Goal: Task Accomplishment & Management: Complete application form

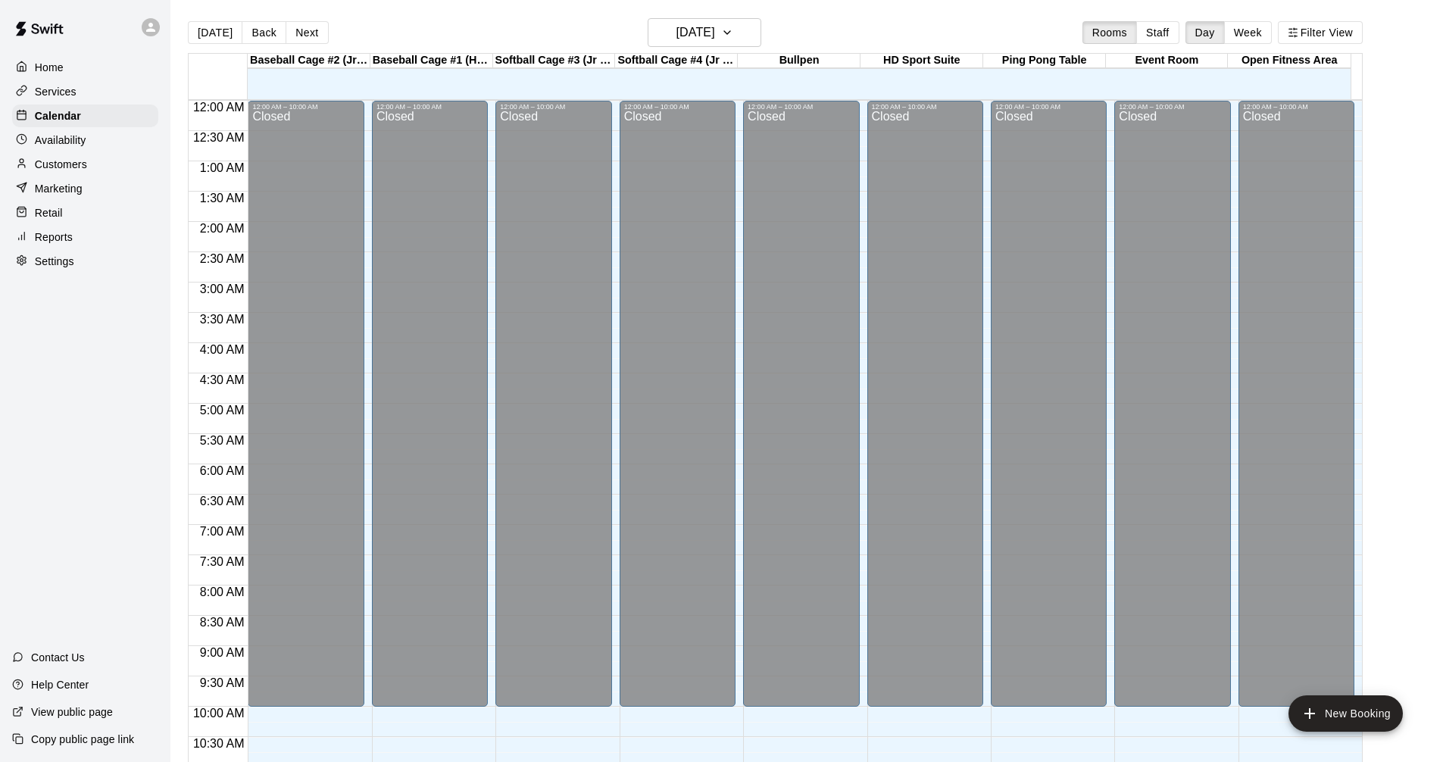
scroll to position [626, 0]
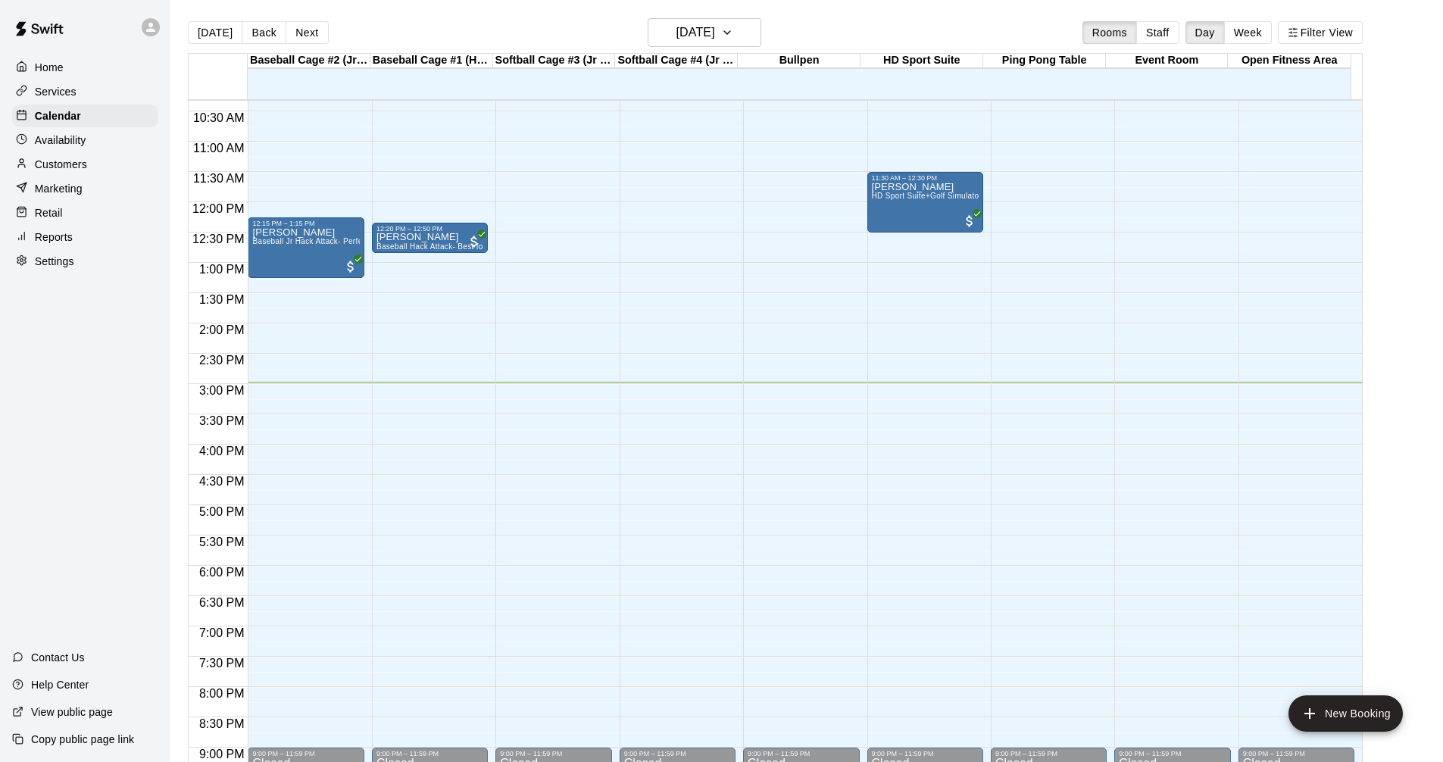
click at [92, 85] on div "Services" at bounding box center [85, 91] width 146 height 23
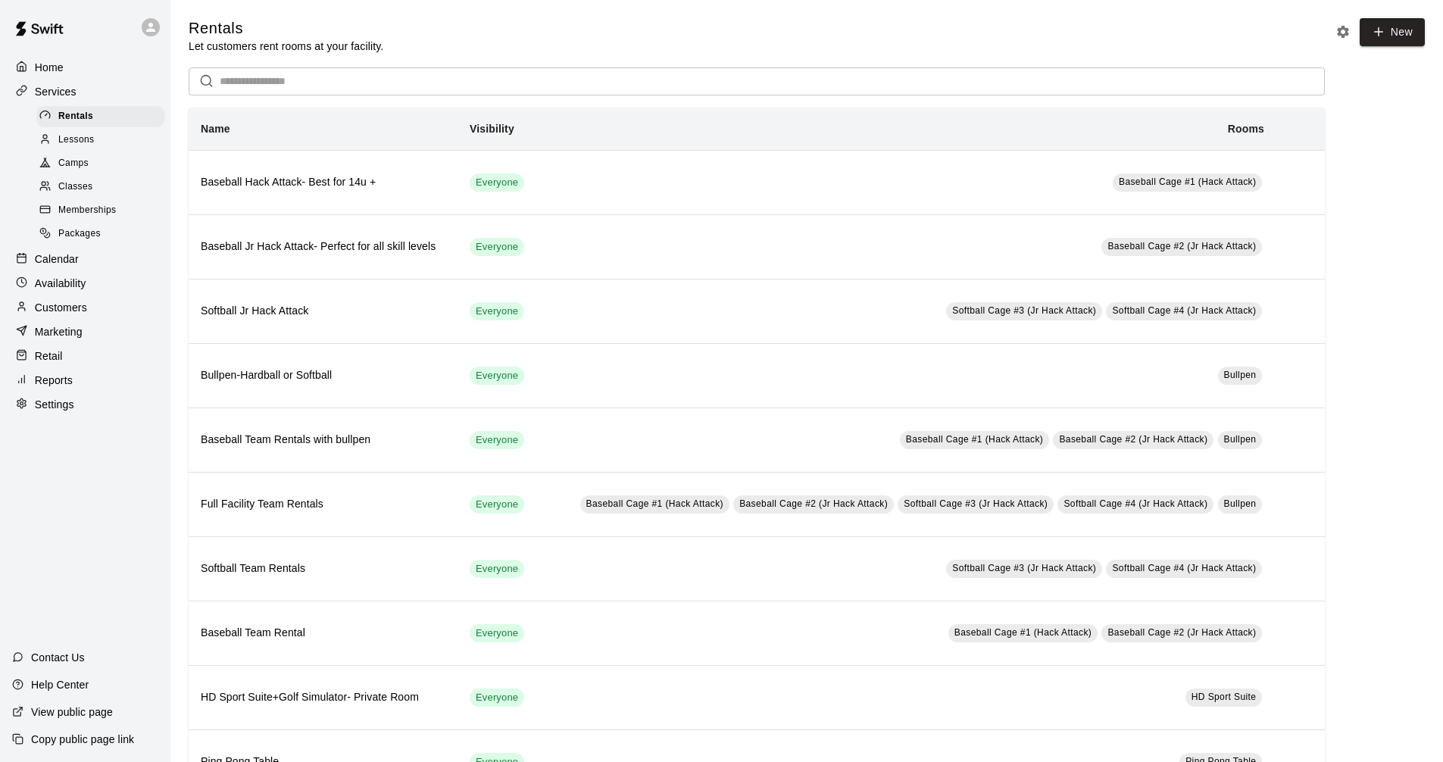
click at [75, 267] on p "Calendar" at bounding box center [57, 258] width 44 height 15
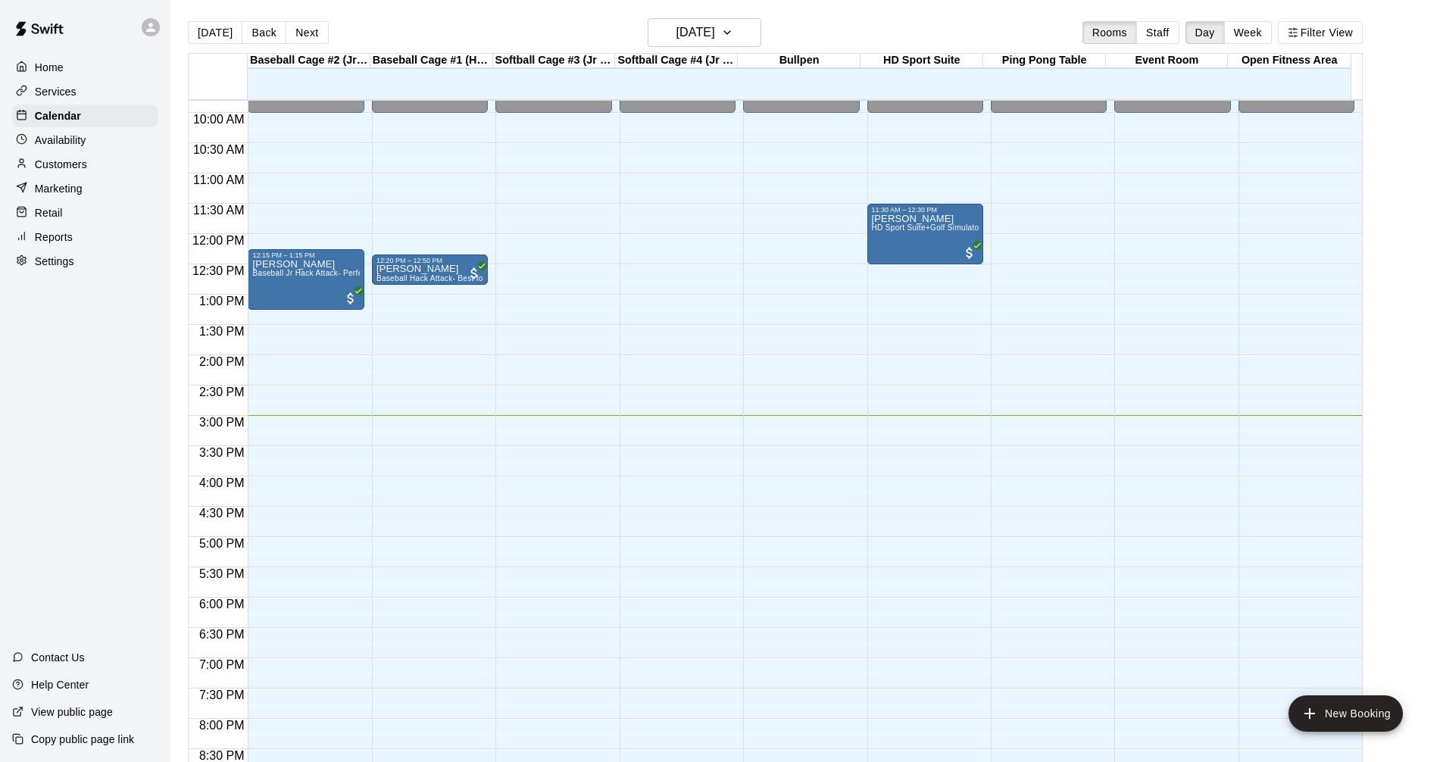
scroll to position [579, 0]
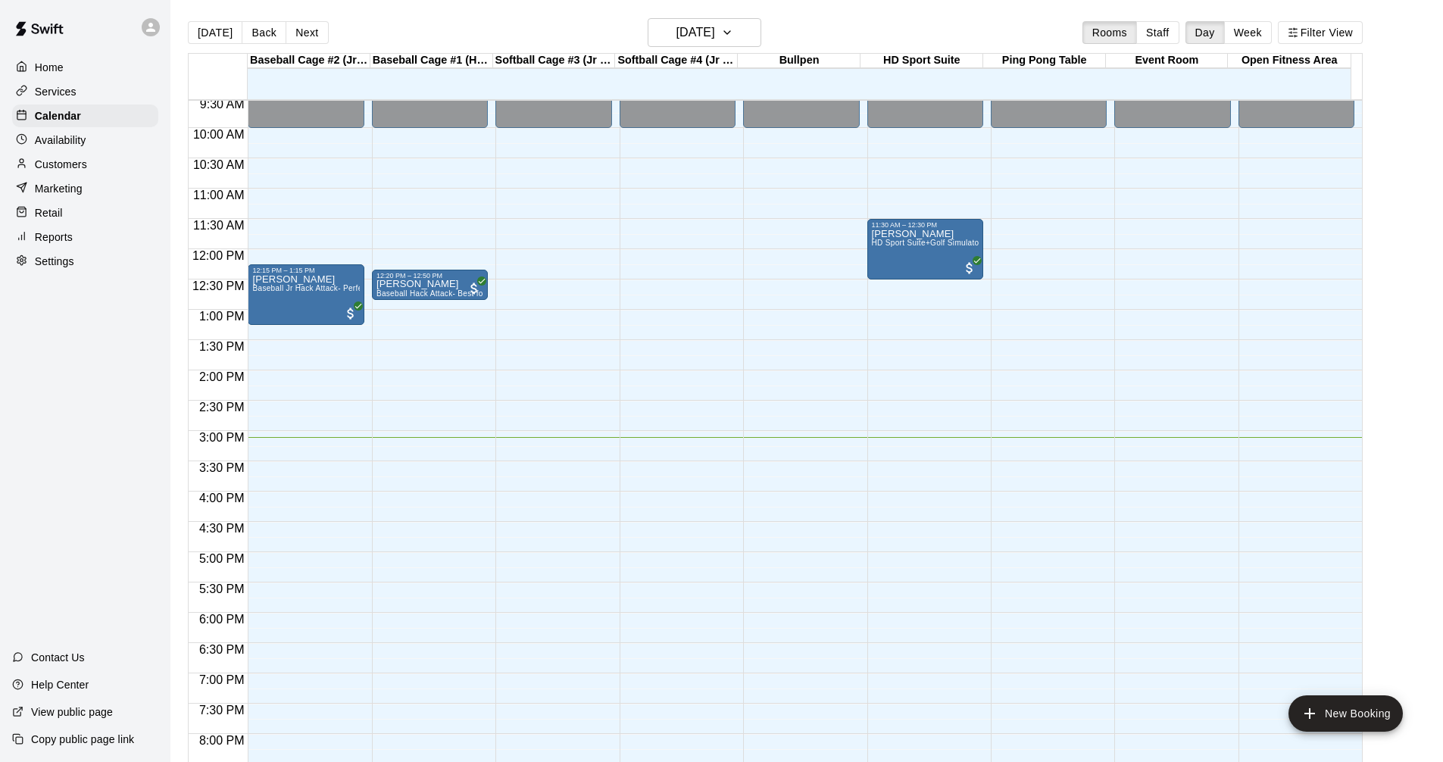
click at [88, 88] on div "Services" at bounding box center [85, 91] width 146 height 23
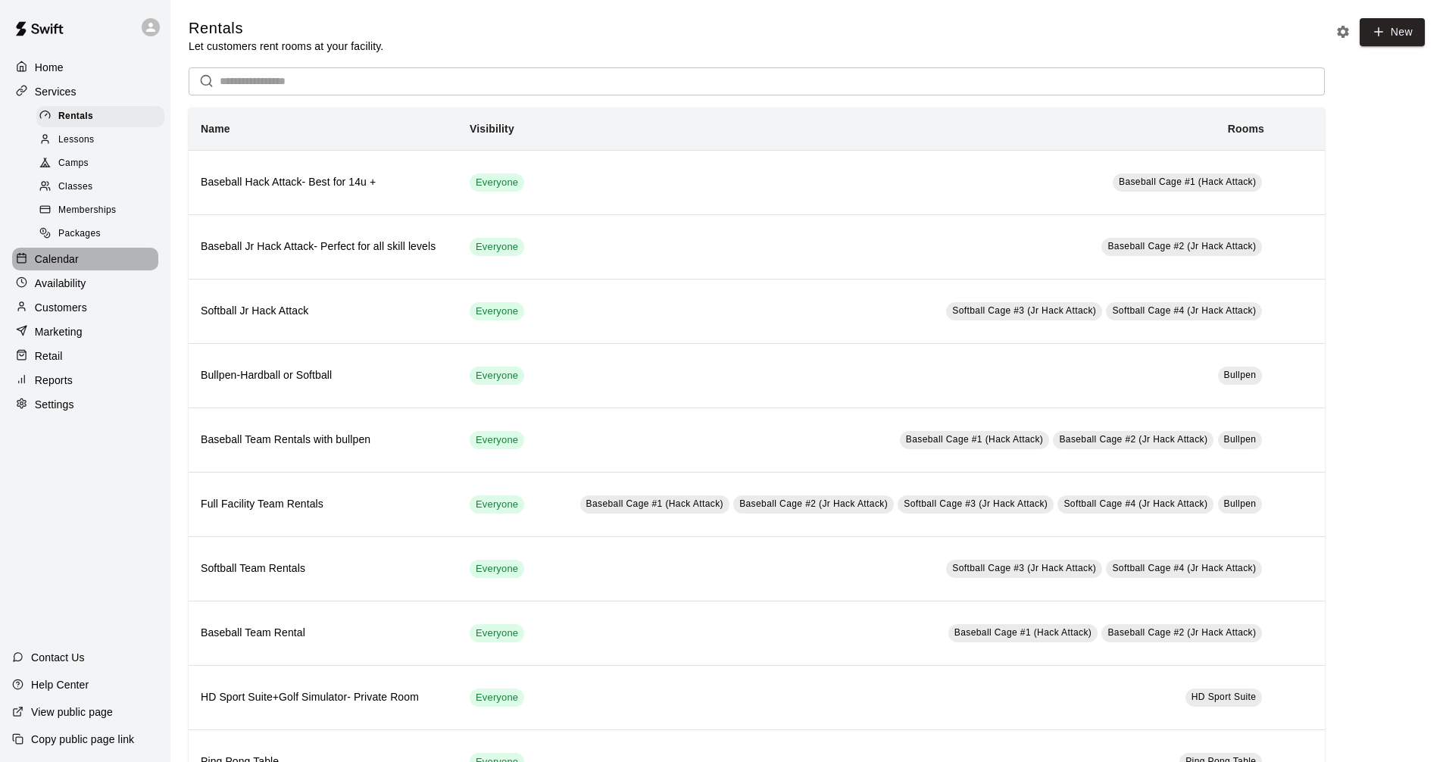
click at [100, 267] on div "Calendar" at bounding box center [85, 259] width 146 height 23
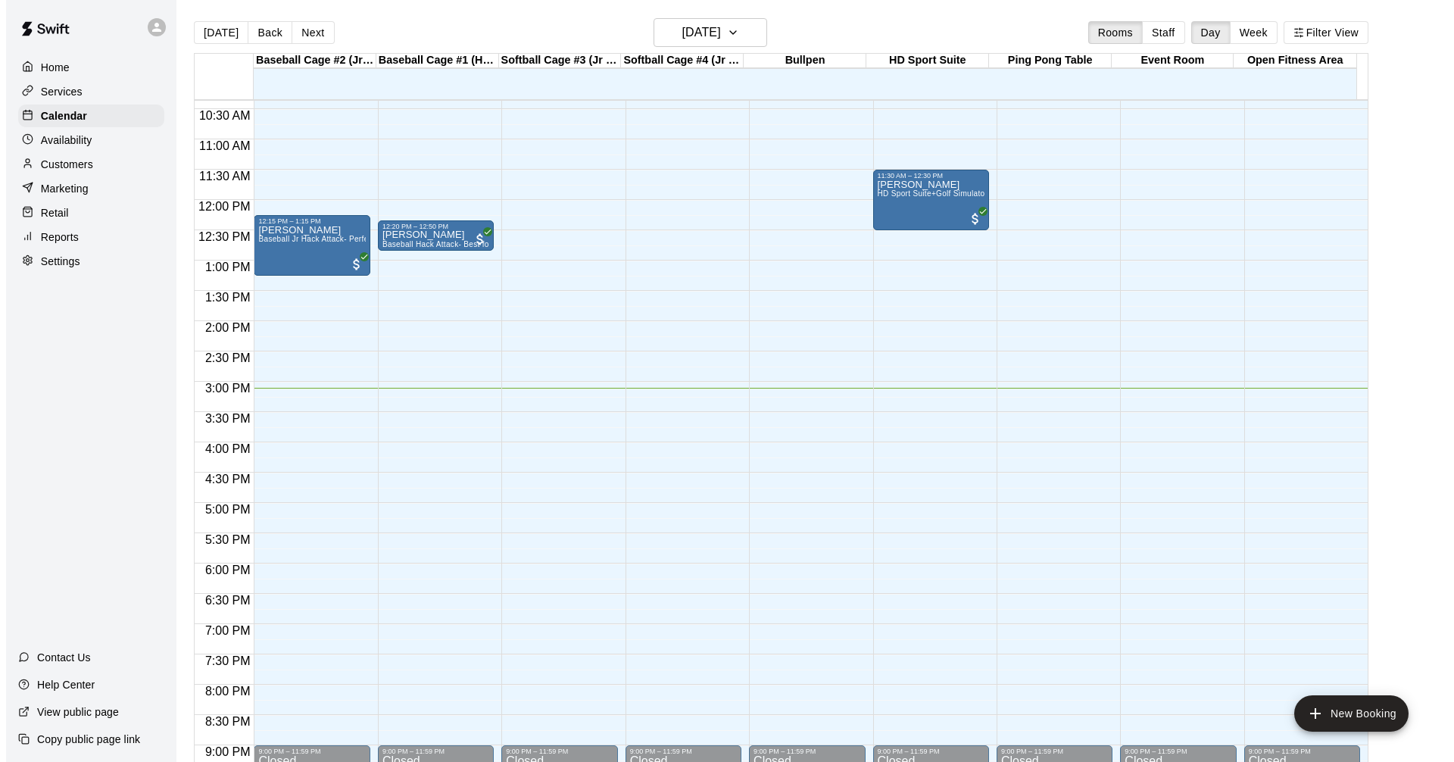
scroll to position [654, 0]
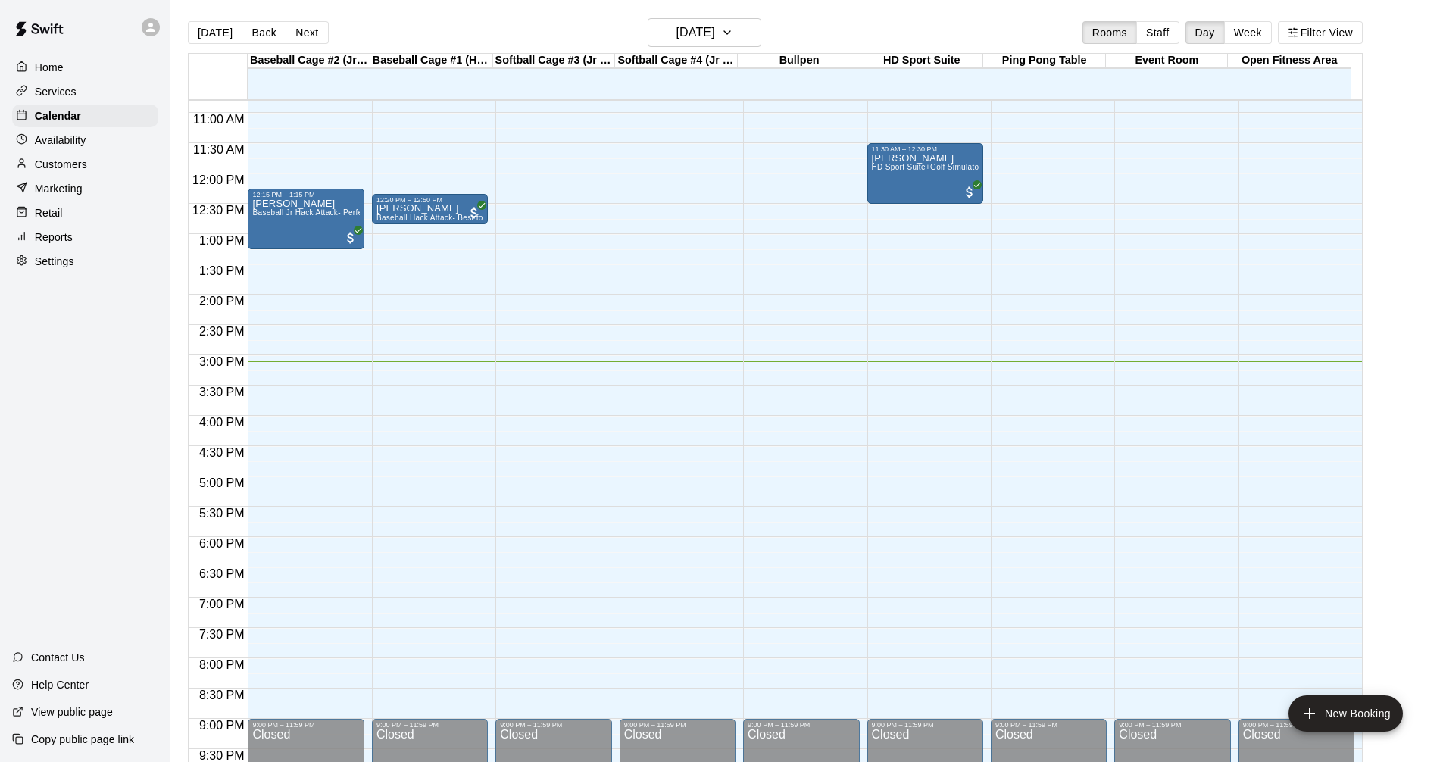
click at [1348, 702] on button "New Booking" at bounding box center [1345, 713] width 114 height 36
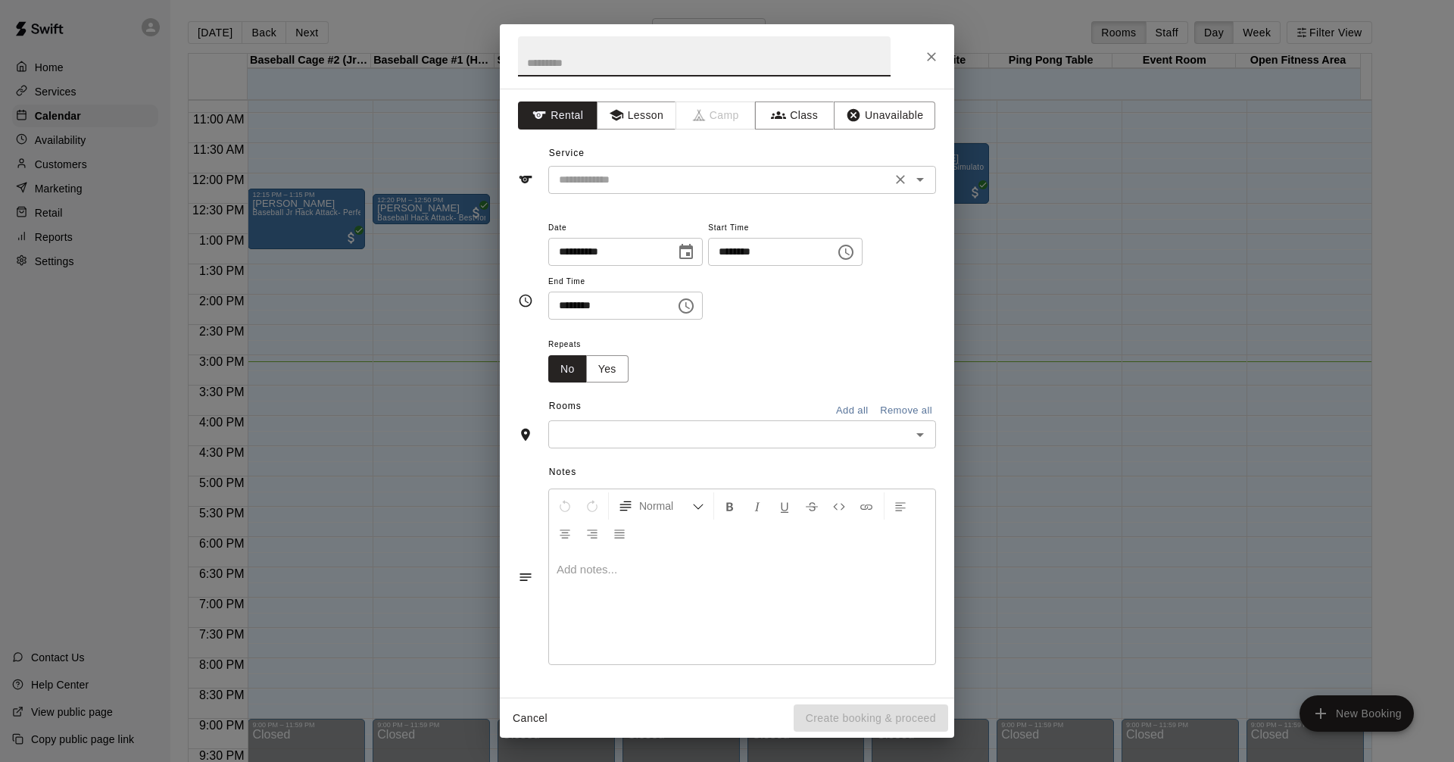
click at [922, 174] on icon "Open" at bounding box center [920, 179] width 18 height 18
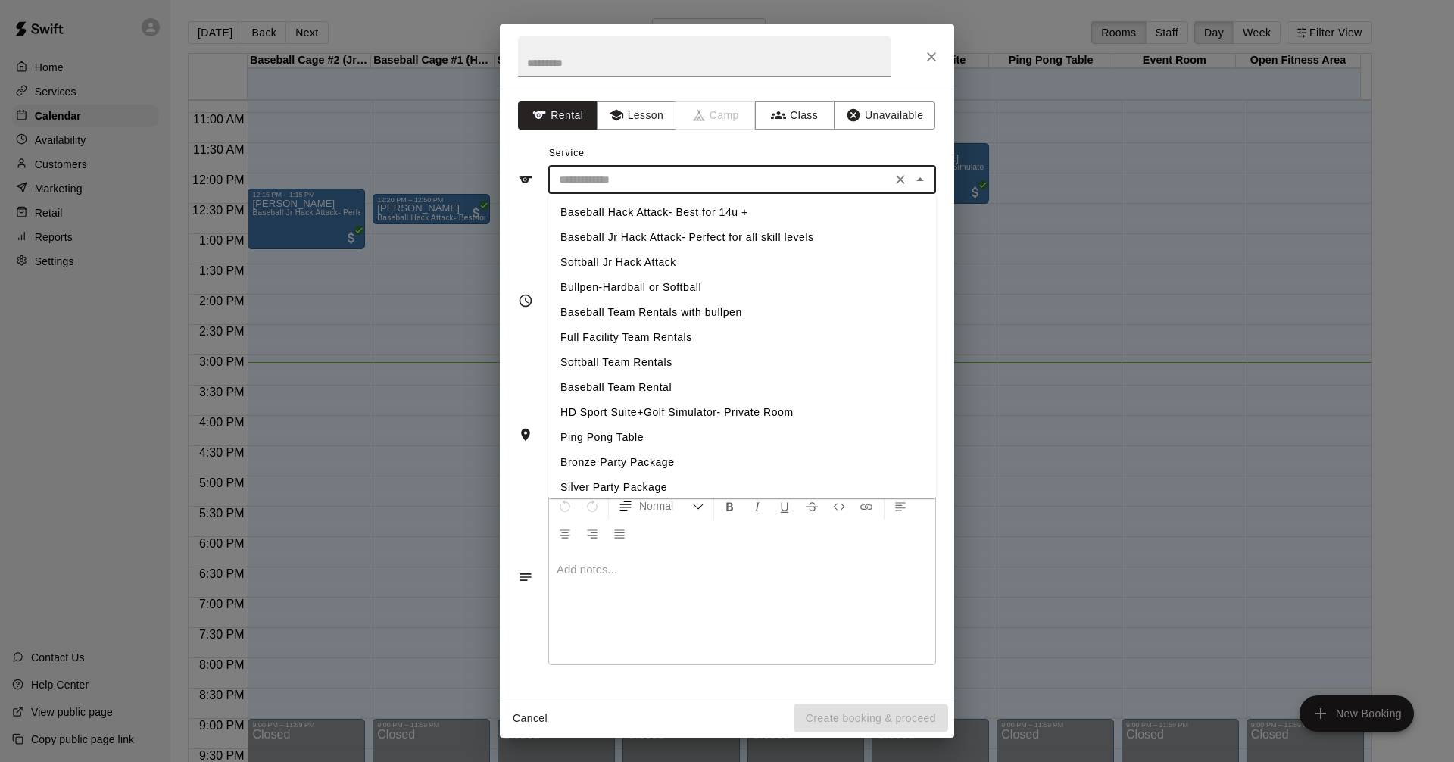
click at [654, 257] on li "Softball Jr Hack Attack" at bounding box center [742, 262] width 388 height 25
type input "**********"
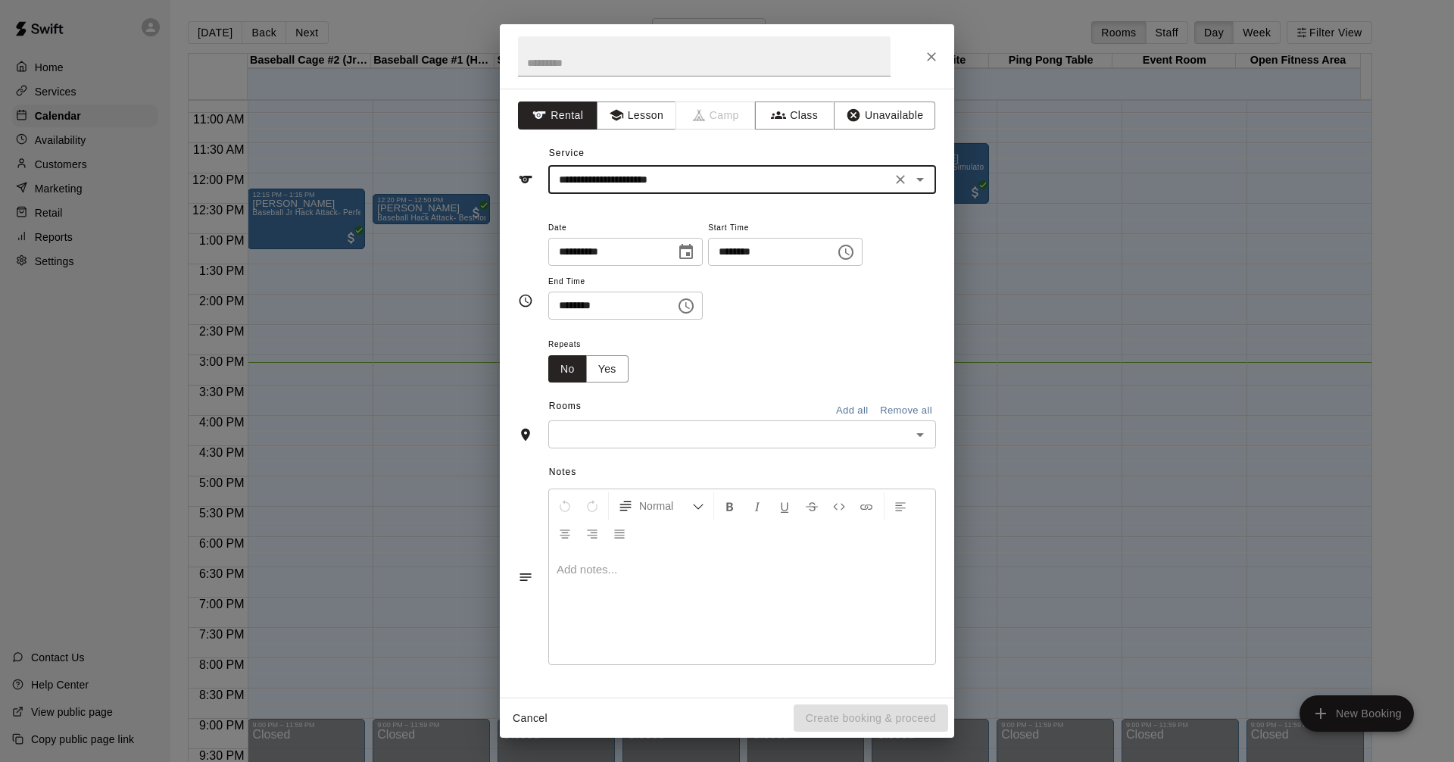
click at [695, 303] on icon "Choose time, selected time is 3:30 PM" at bounding box center [686, 306] width 18 height 18
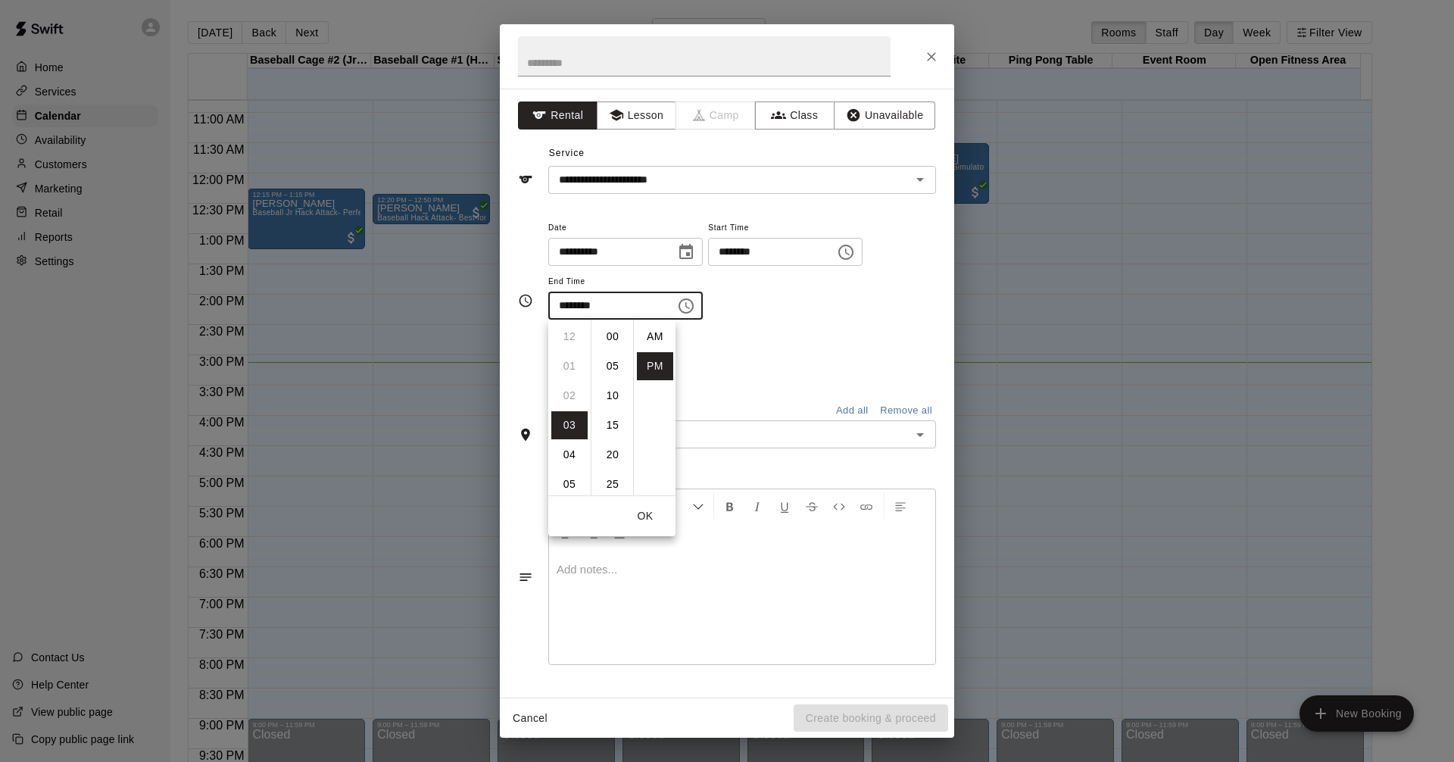
scroll to position [27, 0]
click at [569, 363] on li "04" at bounding box center [569, 366] width 36 height 28
click at [610, 329] on li "00" at bounding box center [612, 337] width 36 height 28
type input "********"
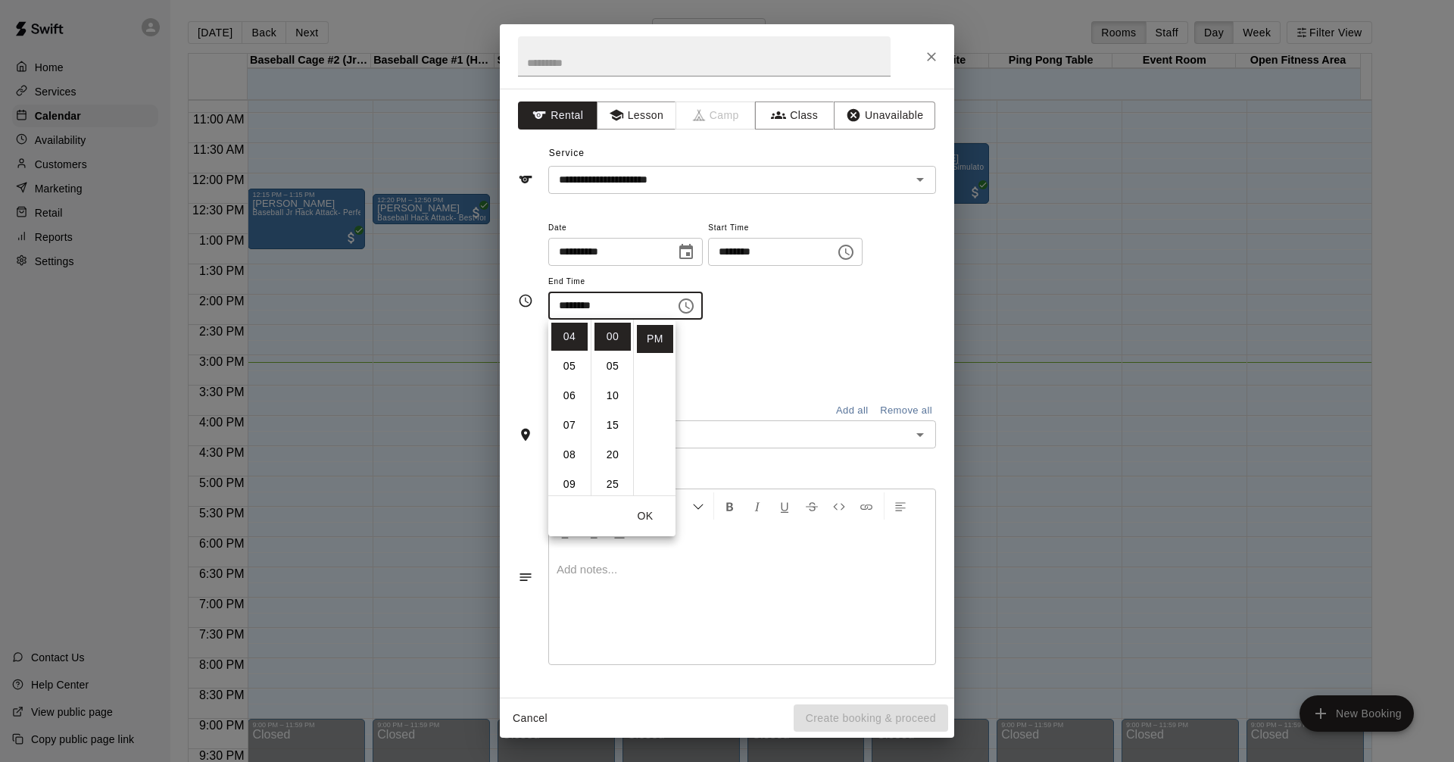
click at [861, 314] on div "**********" at bounding box center [742, 269] width 388 height 102
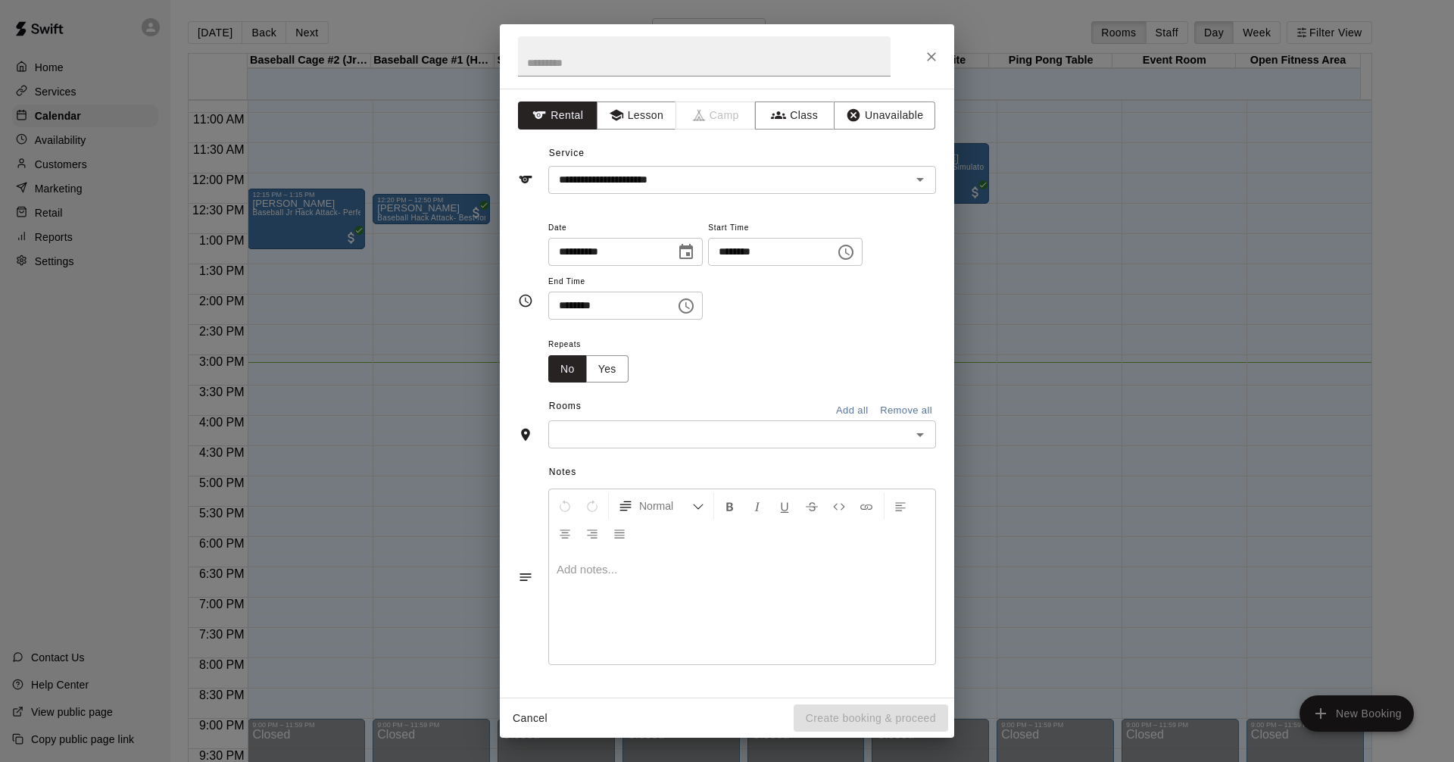
click at [855, 254] on icon "Choose time, selected time is 3:00 PM" at bounding box center [846, 252] width 18 height 18
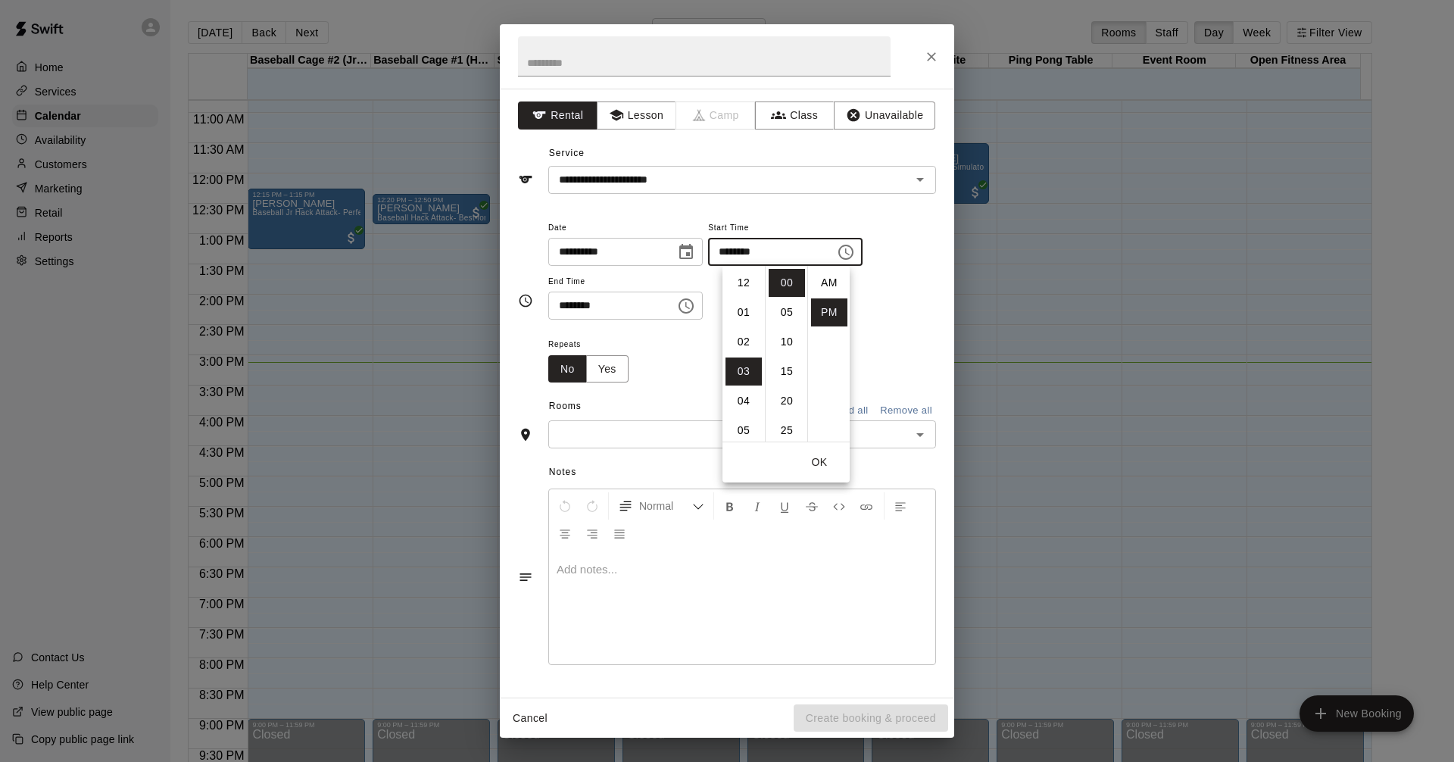
scroll to position [27, 0]
click at [785, 342] on li "10" at bounding box center [787, 342] width 36 height 28
type input "********"
click at [695, 301] on icon "Choose time, selected time is 4:00 PM" at bounding box center [686, 306] width 18 height 18
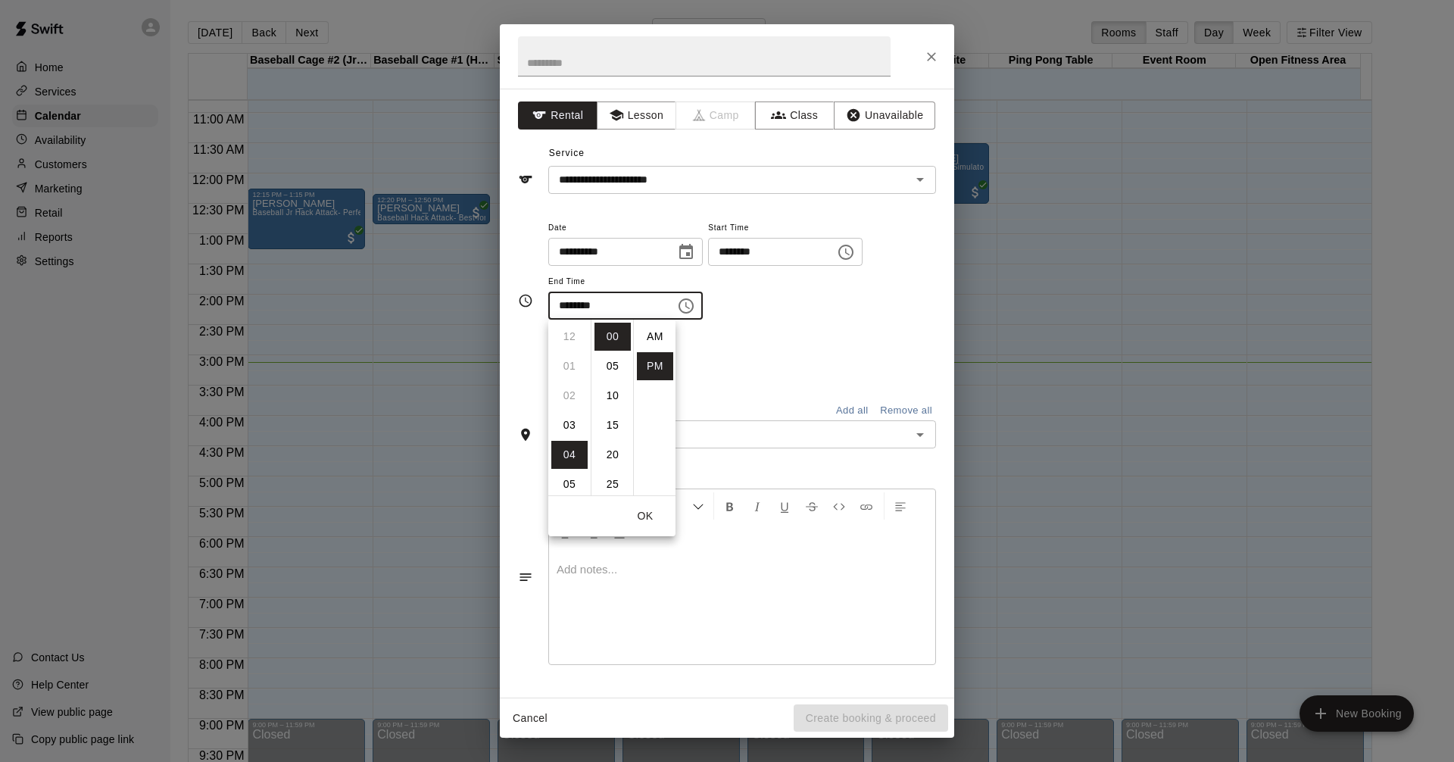
scroll to position [27, 0]
click at [615, 397] on li "10" at bounding box center [612, 396] width 36 height 28
type input "********"
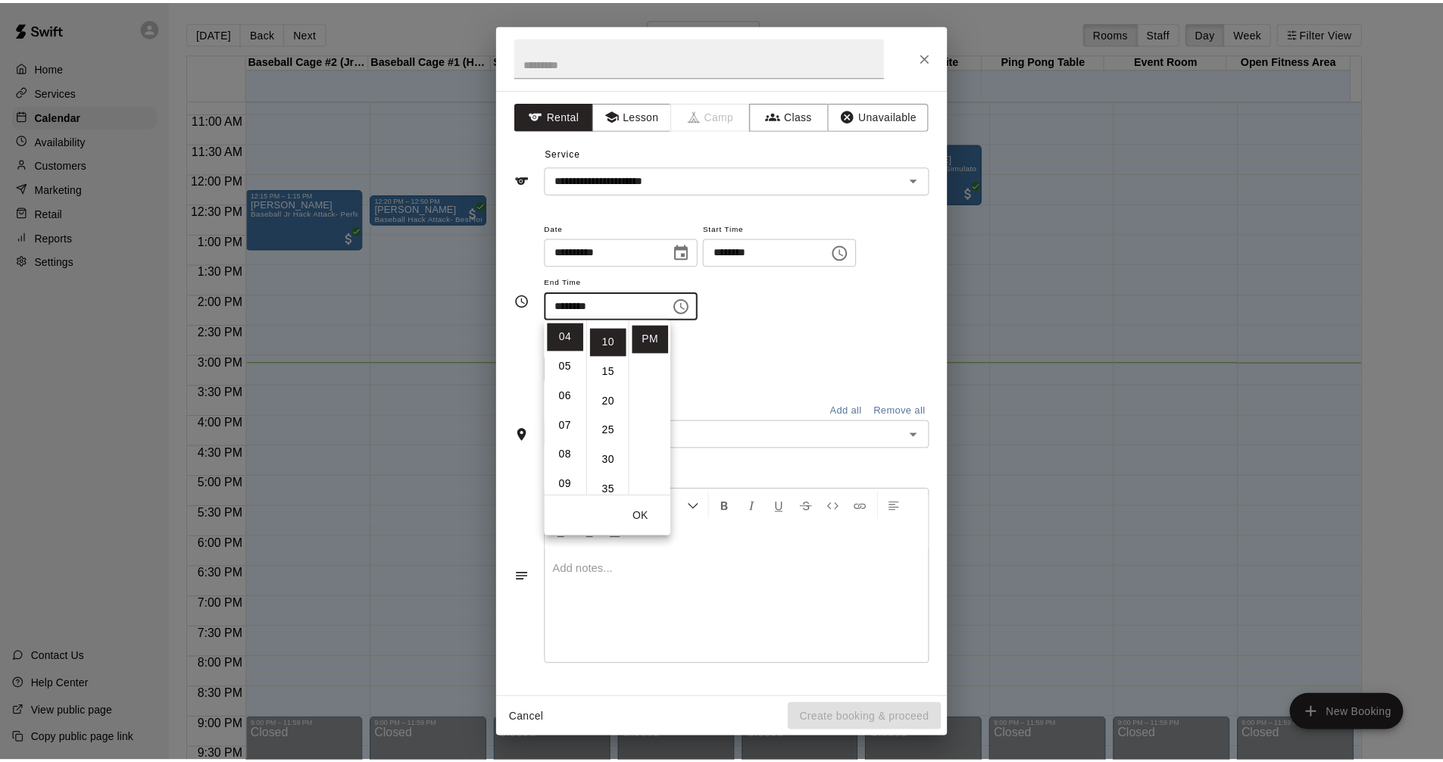
scroll to position [59, 0]
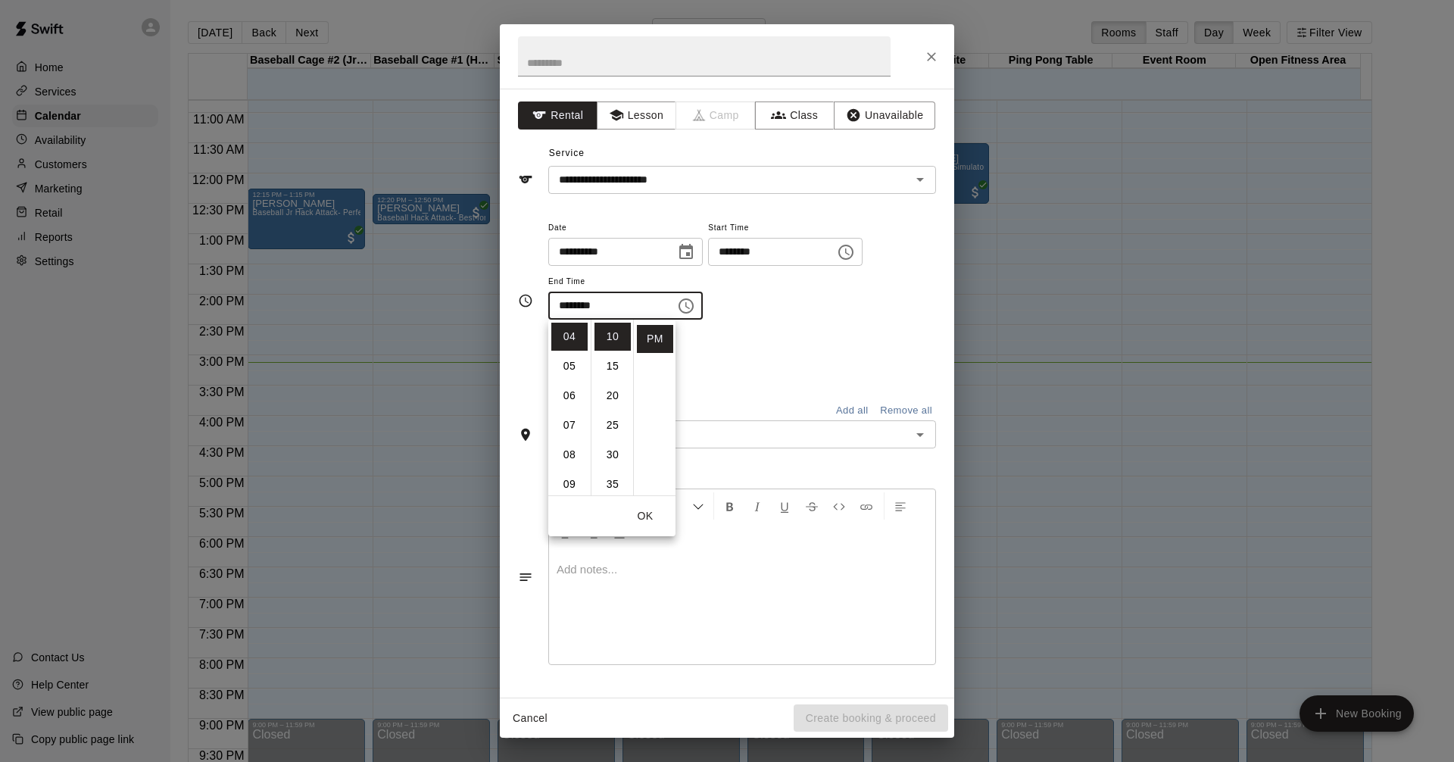
click at [884, 335] on div "Repeats No Yes" at bounding box center [742, 359] width 388 height 48
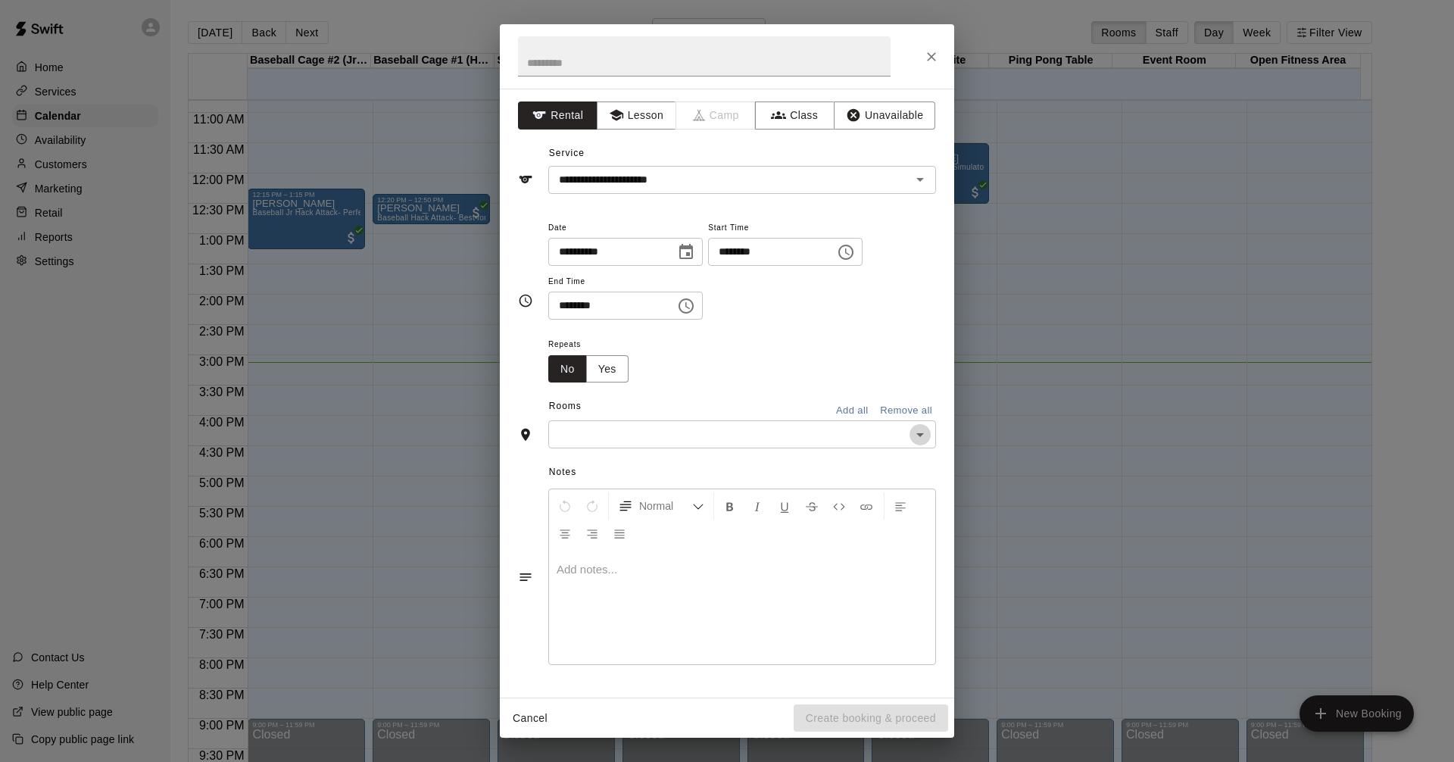
click at [920, 430] on icon "Open" at bounding box center [920, 435] width 18 height 18
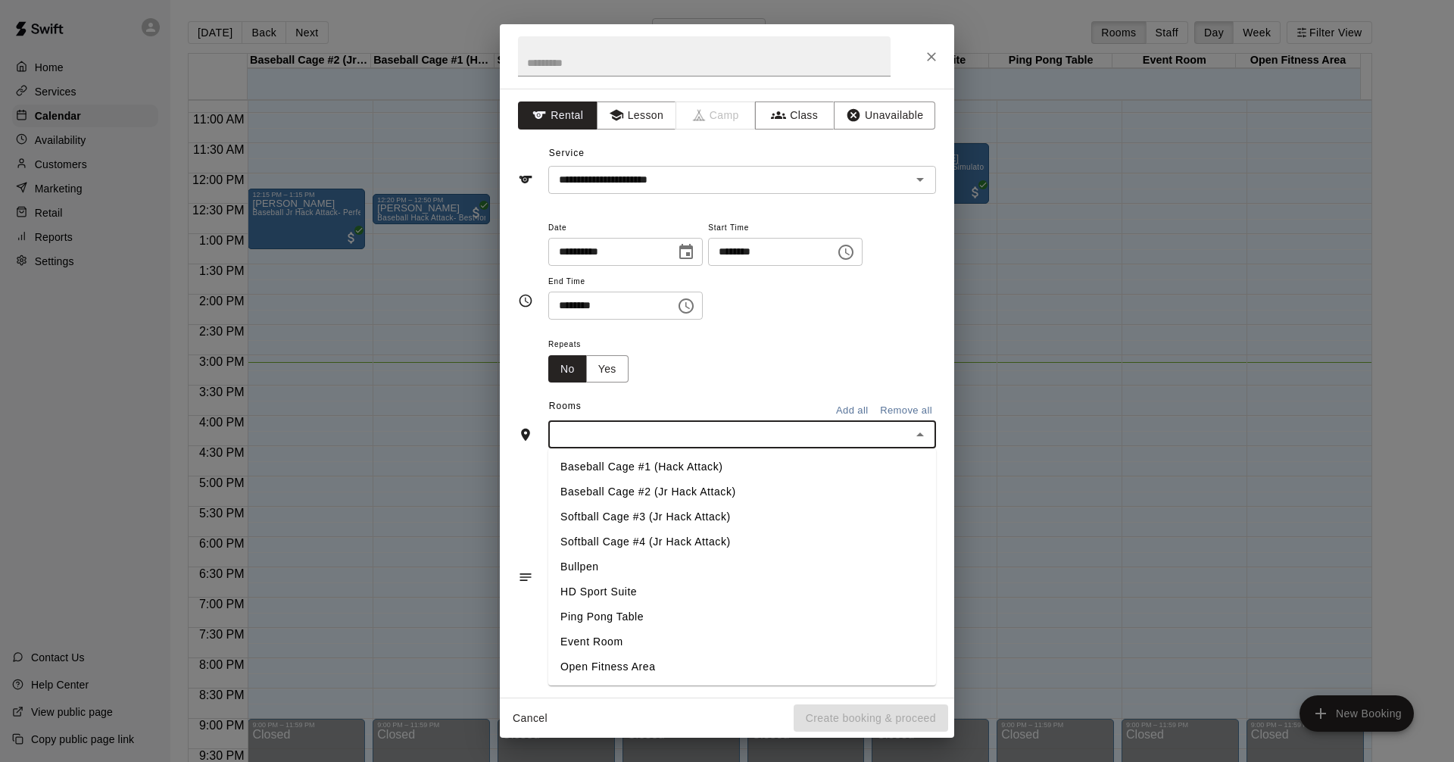
click at [713, 539] on li "Softball Cage #4 (Jr Hack Attack)" at bounding box center [742, 541] width 388 height 25
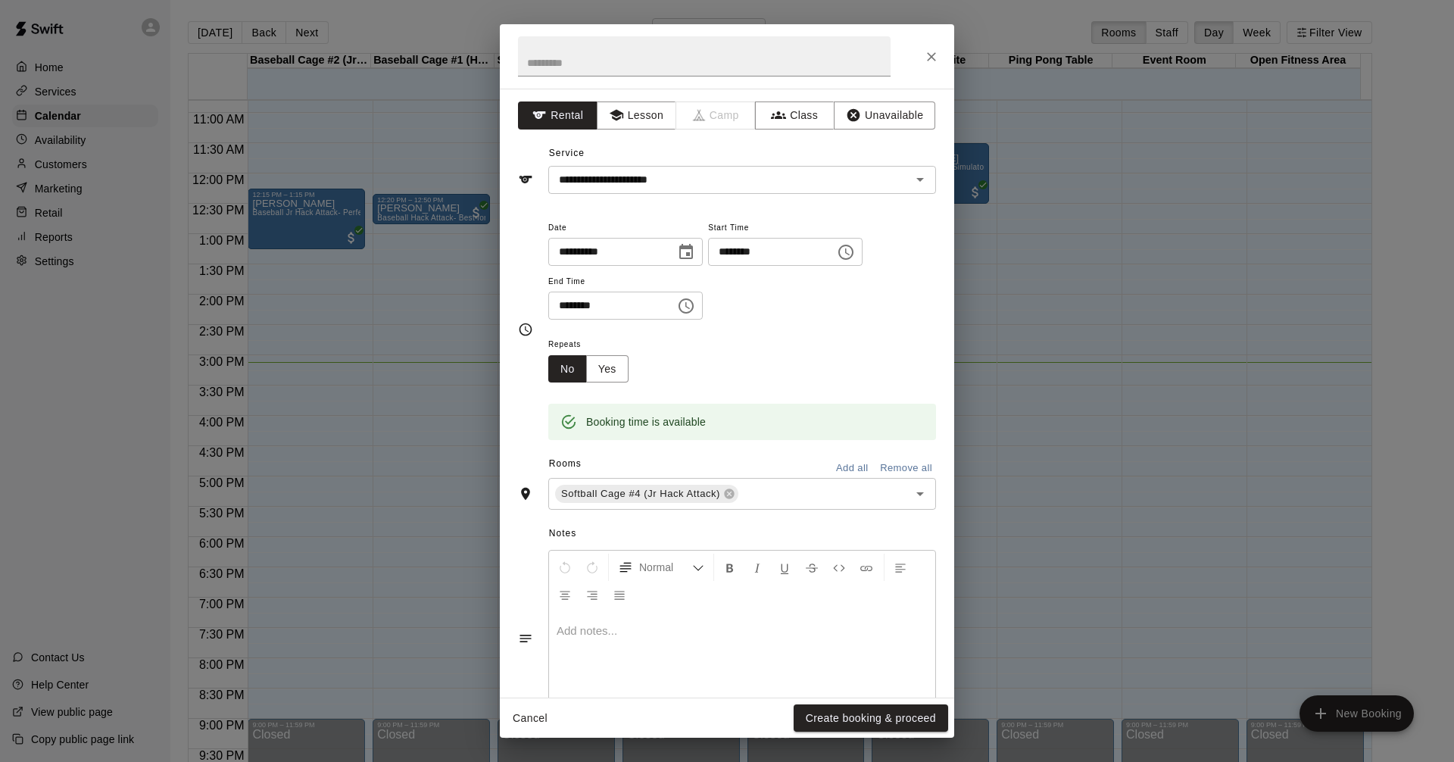
click at [850, 351] on div "Repeats No Yes" at bounding box center [742, 359] width 388 height 48
click at [905, 716] on button "Create booking & proceed" at bounding box center [871, 718] width 154 height 28
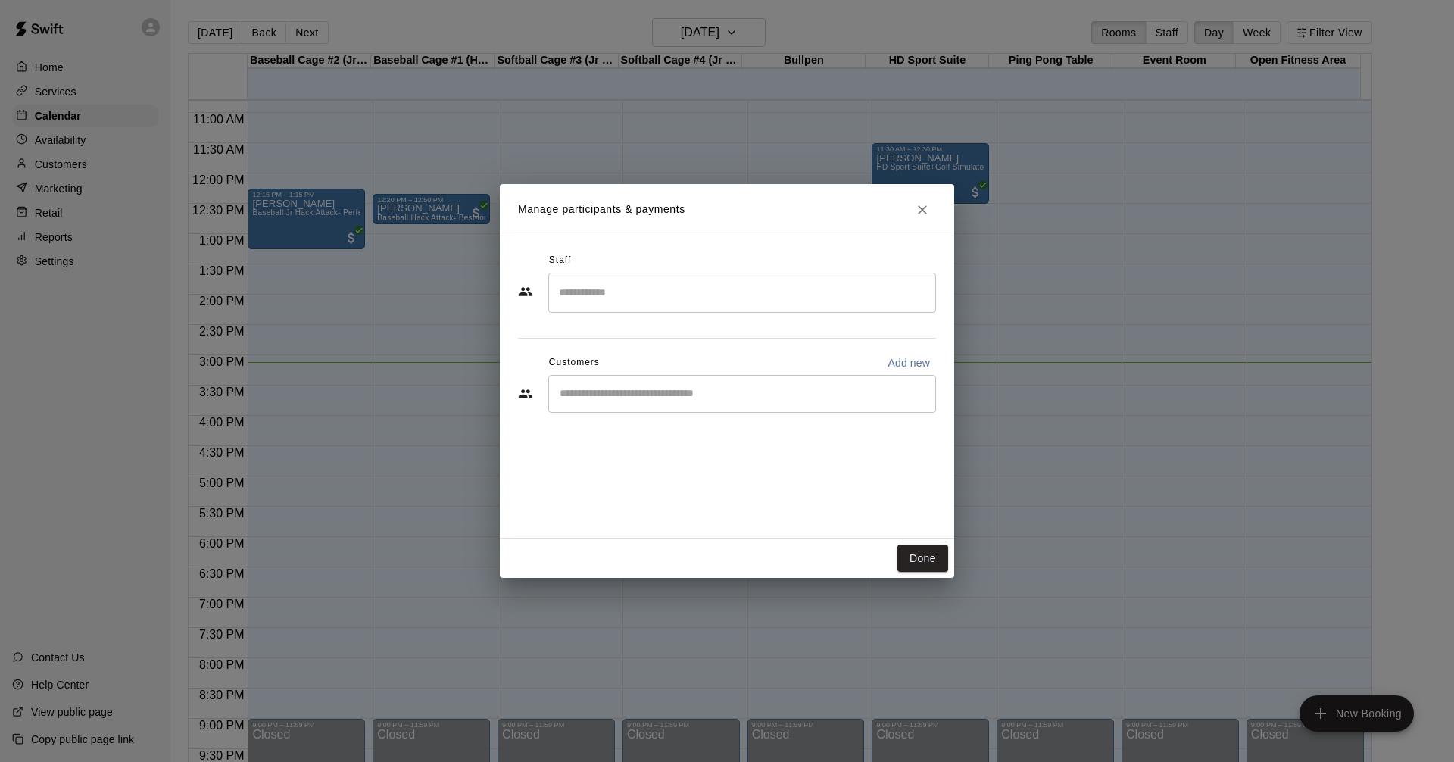
click at [820, 398] on input "Start typing to search customers..." at bounding box center [742, 393] width 374 height 15
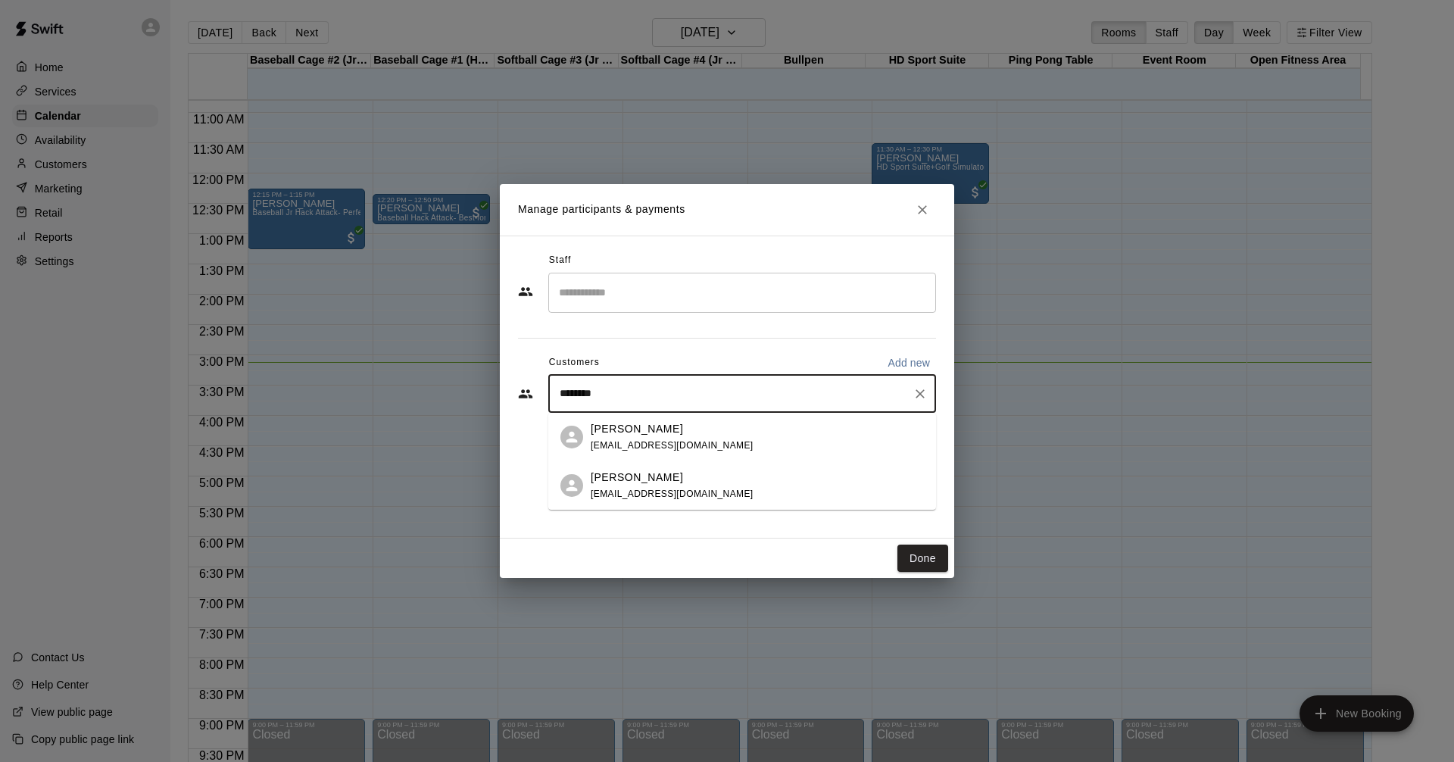
type input "*********"
click at [768, 430] on div "[PERSON_NAME] [EMAIL_ADDRESS][DOMAIN_NAME]" at bounding box center [757, 437] width 333 height 33
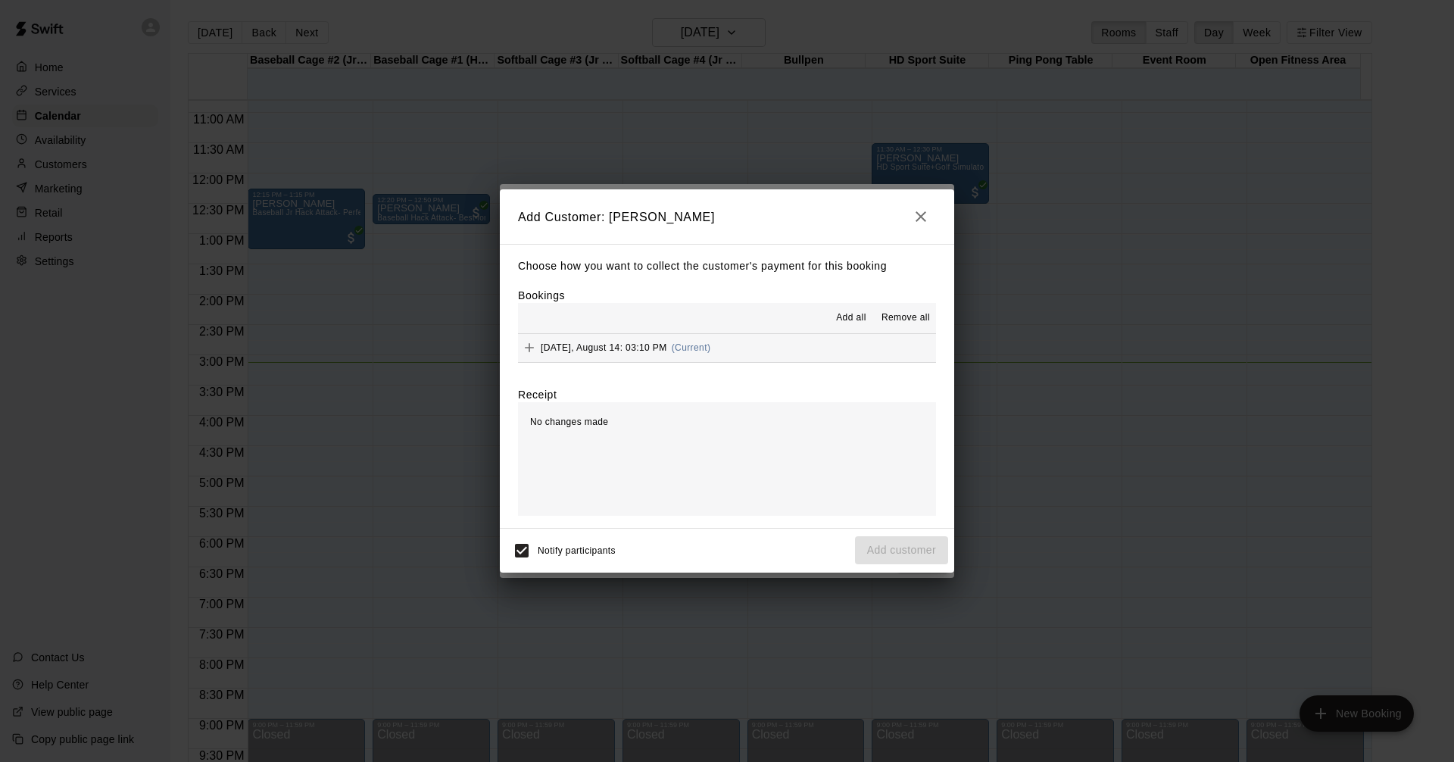
click at [830, 351] on button "[DATE], August 14: 03:10 PM (Current)" at bounding box center [727, 348] width 418 height 28
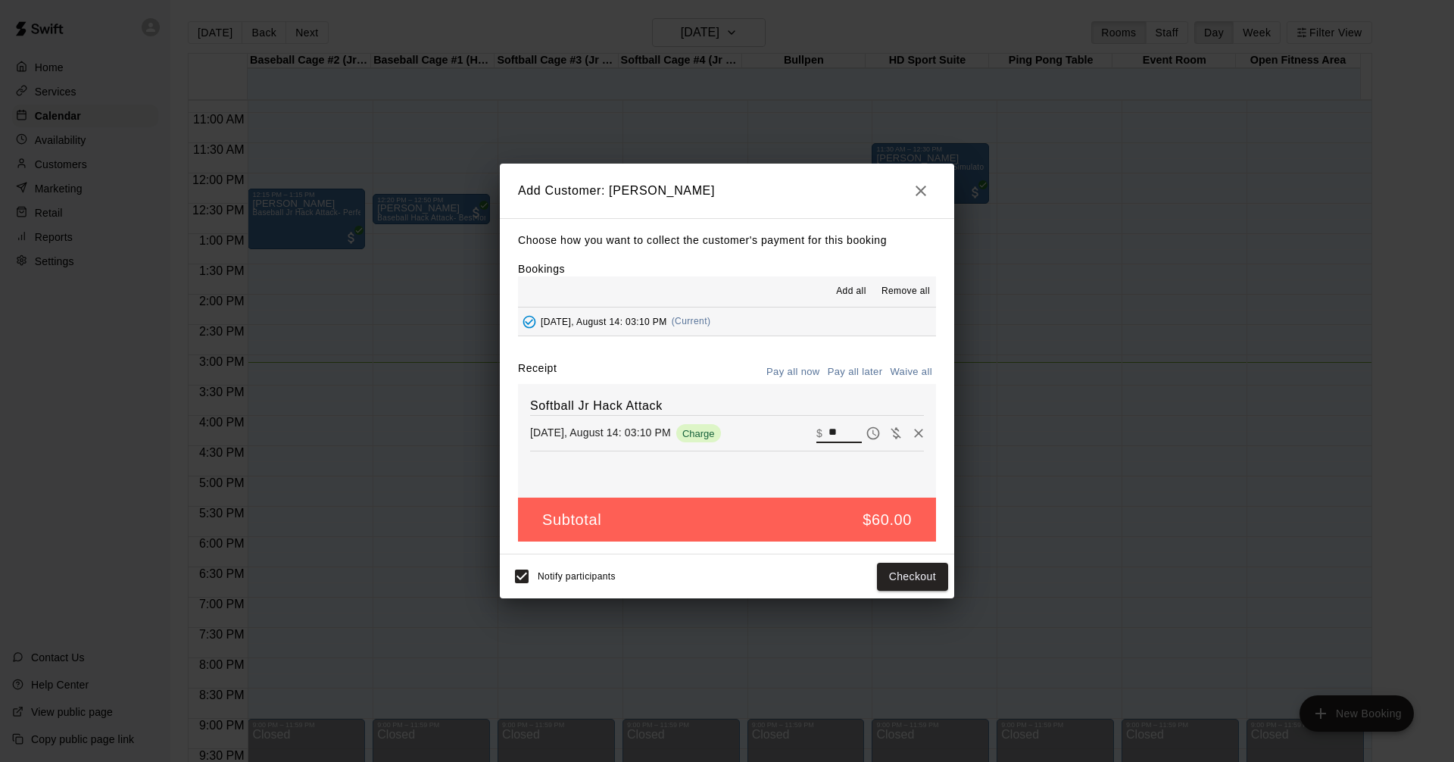
drag, startPoint x: 835, startPoint y: 432, endPoint x: 725, endPoint y: 430, distance: 109.8
click at [729, 434] on div "[DATE], August 14: 03:10 PM Charge ​ $ **" at bounding box center [727, 433] width 394 height 23
type input "**"
click at [917, 580] on button "Checkout" at bounding box center [912, 577] width 71 height 28
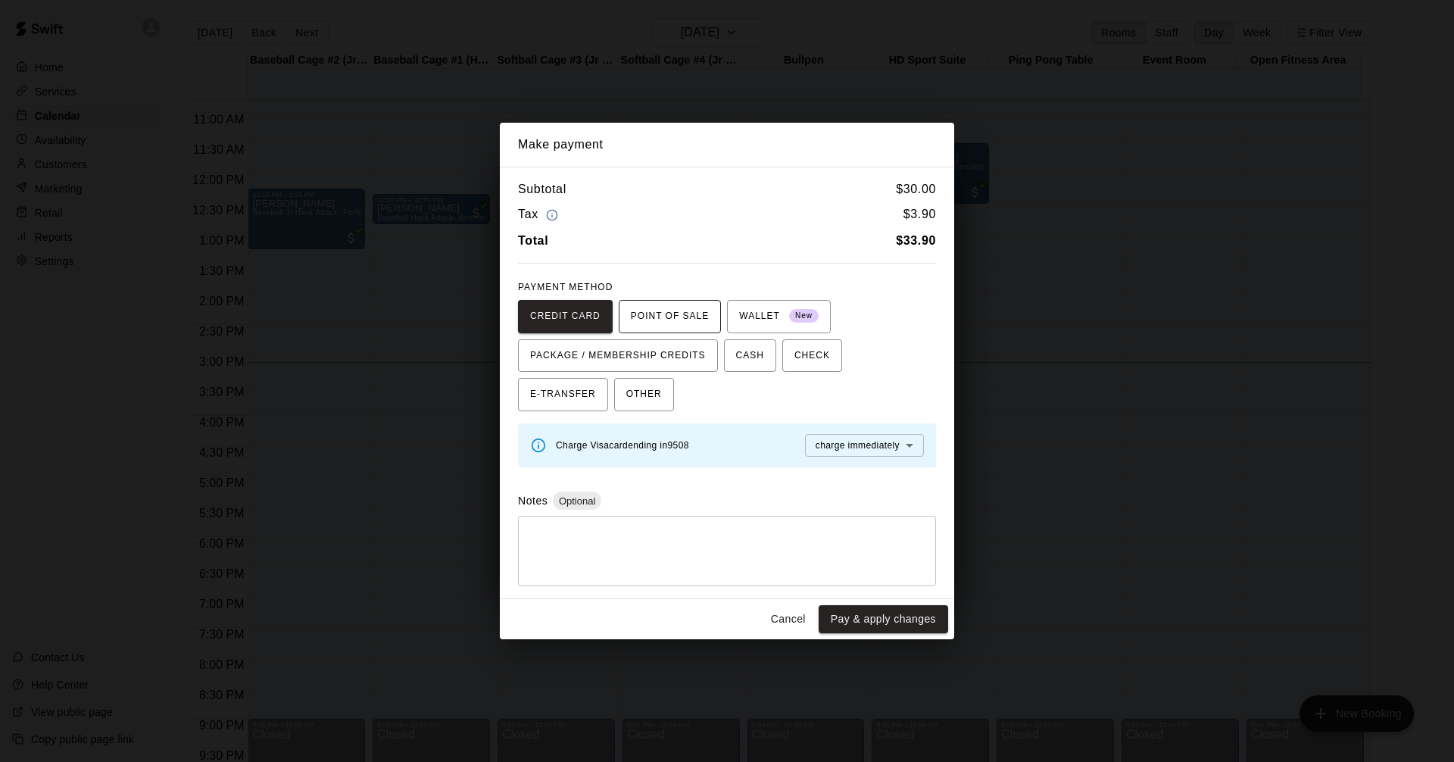
click at [631, 323] on span "POINT OF SALE" at bounding box center [670, 316] width 78 height 24
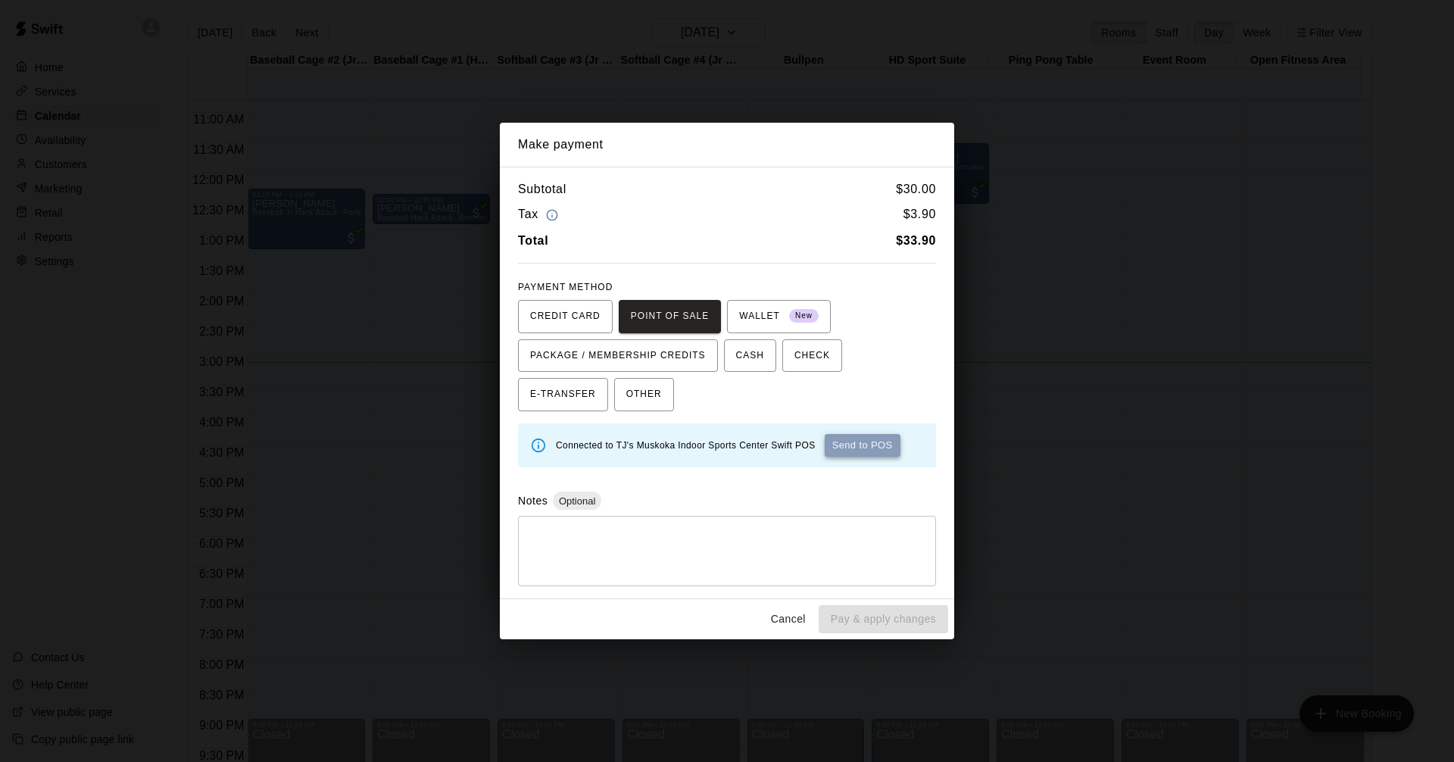
click at [869, 447] on button "Send to POS" at bounding box center [863, 445] width 76 height 23
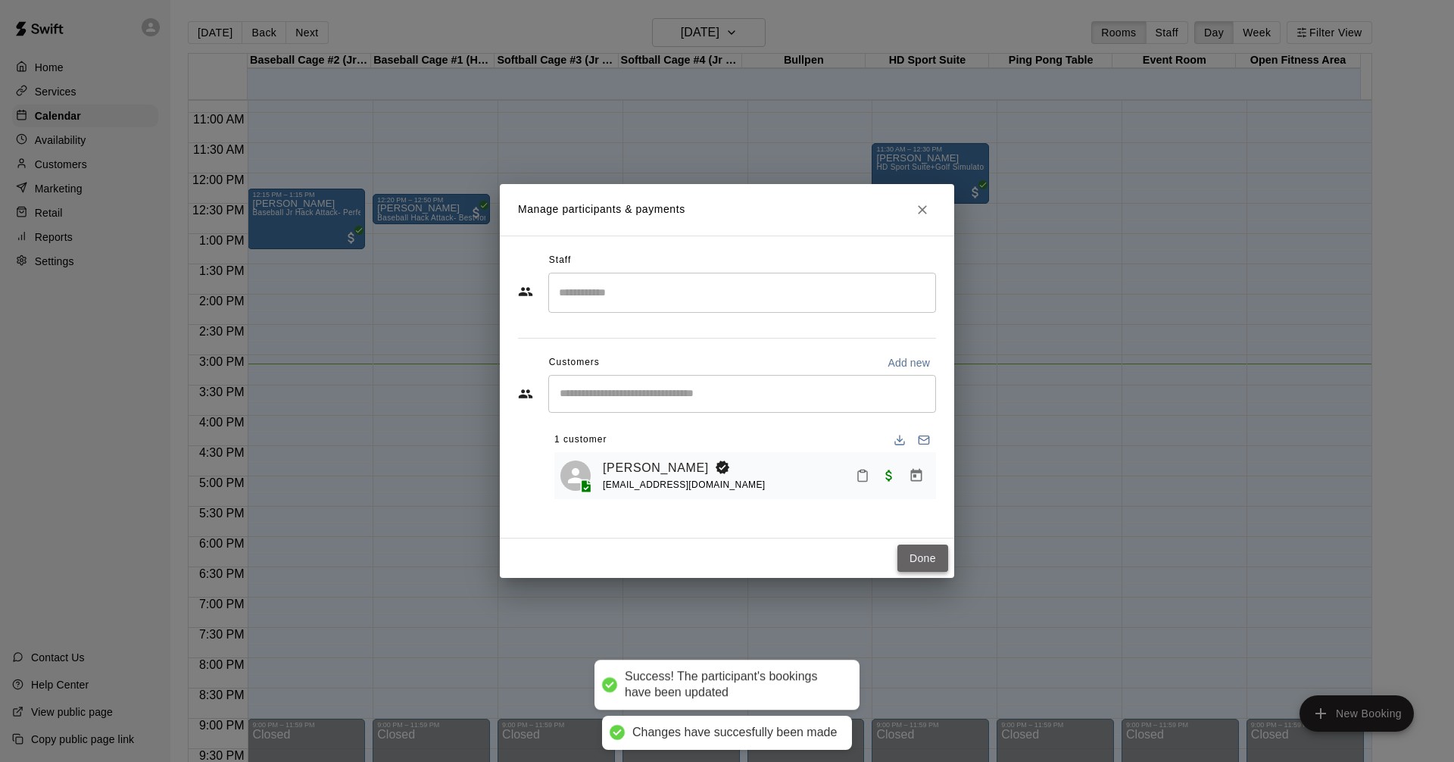
click at [933, 552] on button "Done" at bounding box center [922, 558] width 51 height 28
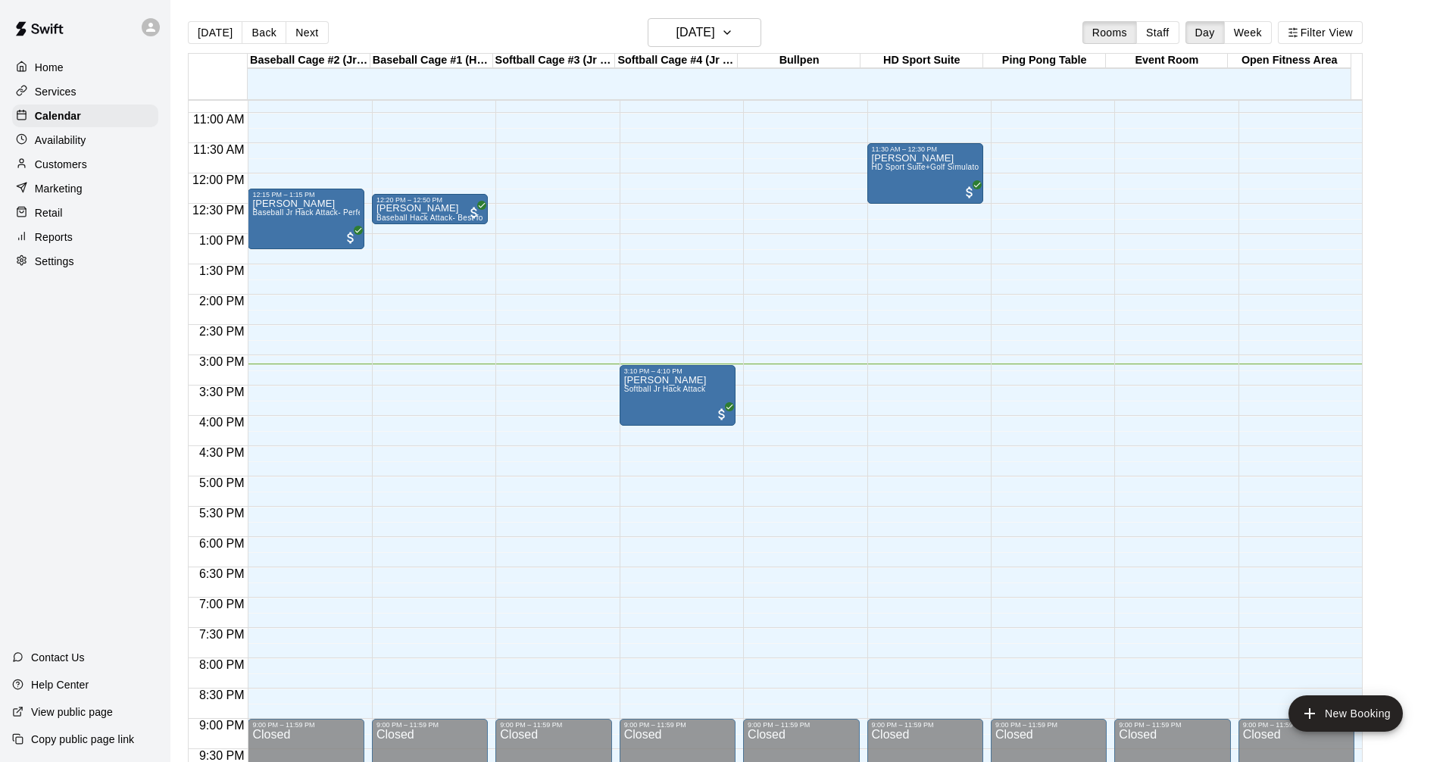
scroll to position [730, 0]
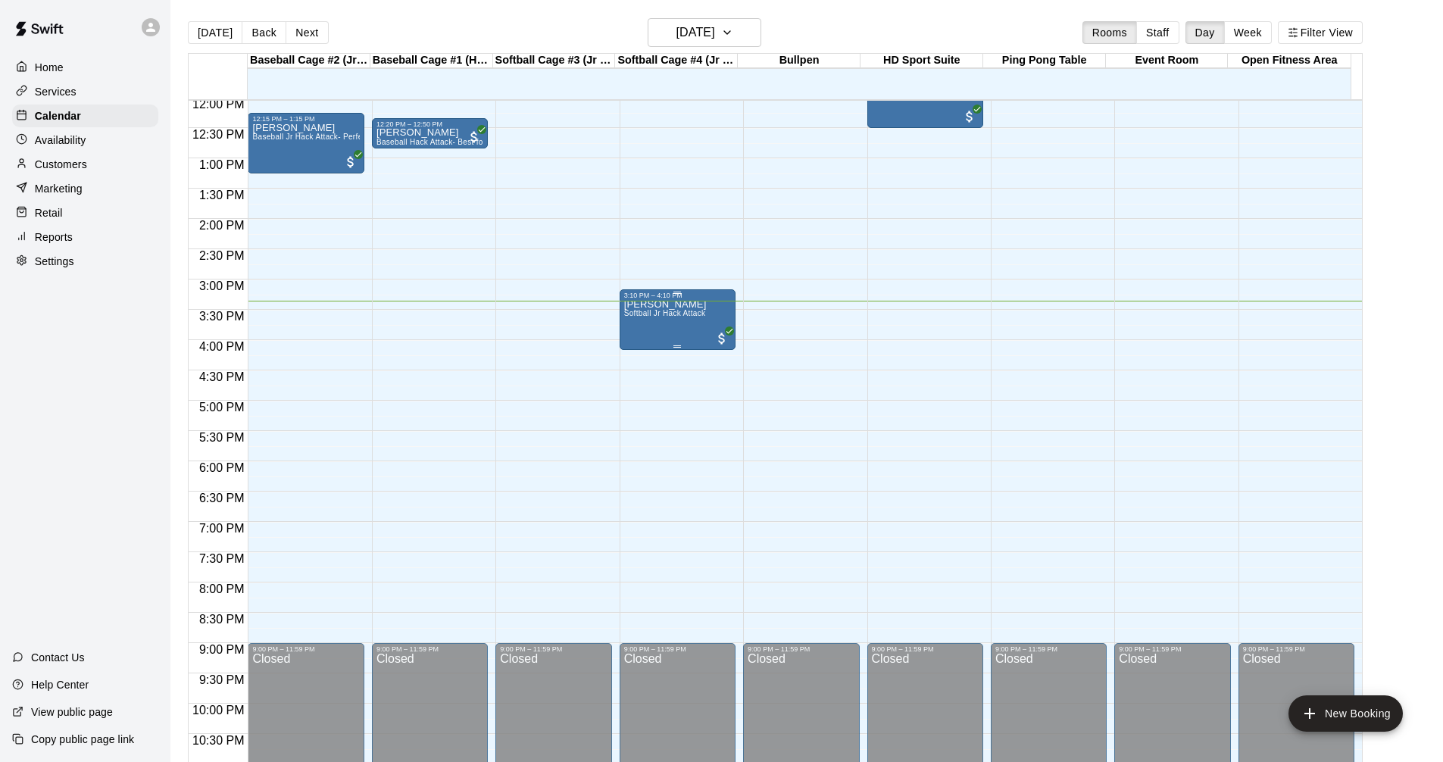
click at [694, 304] on p "[PERSON_NAME]" at bounding box center [665, 304] width 83 height 0
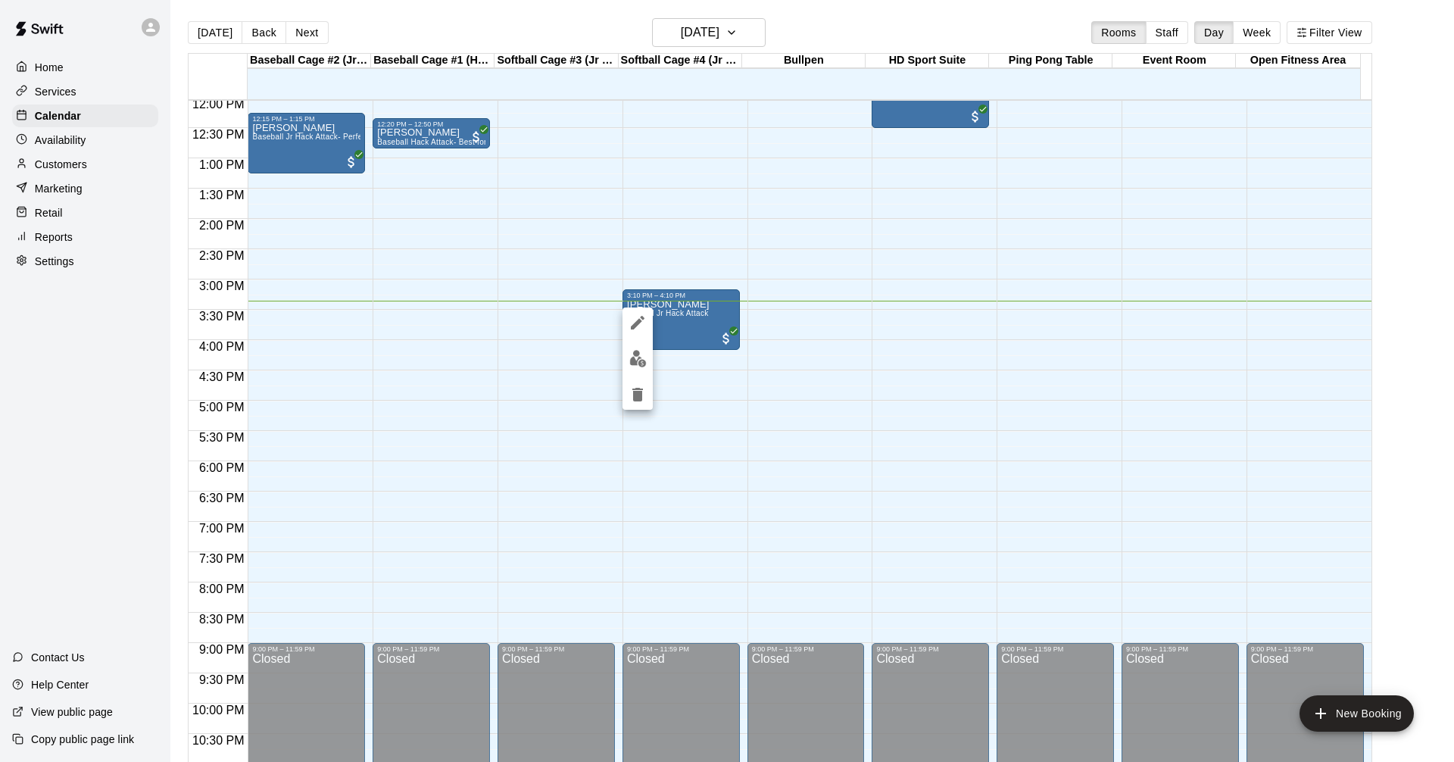
click at [641, 329] on icon "edit" at bounding box center [638, 323] width 18 height 18
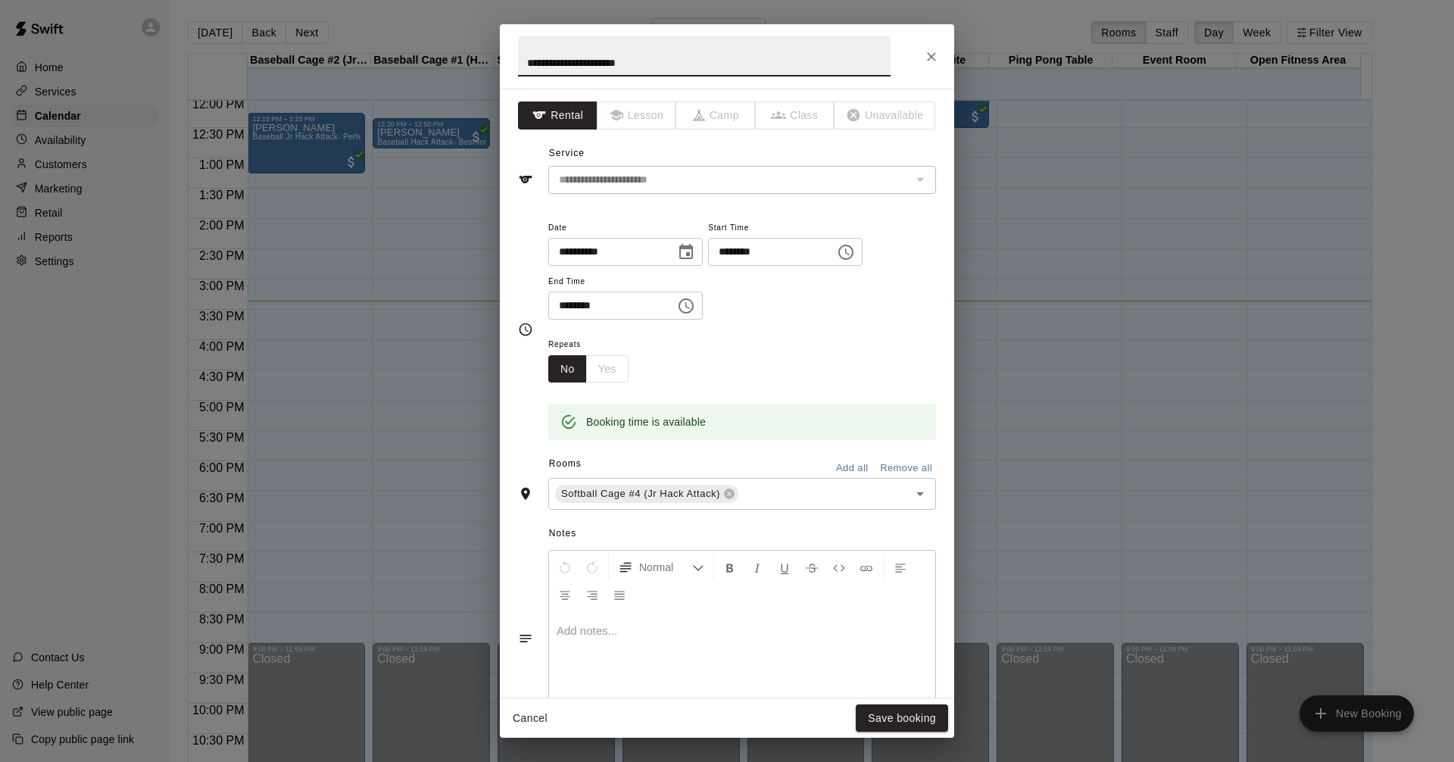
click at [660, 646] on div at bounding box center [742, 669] width 386 height 114
click at [898, 713] on button "Save booking" at bounding box center [902, 718] width 92 height 28
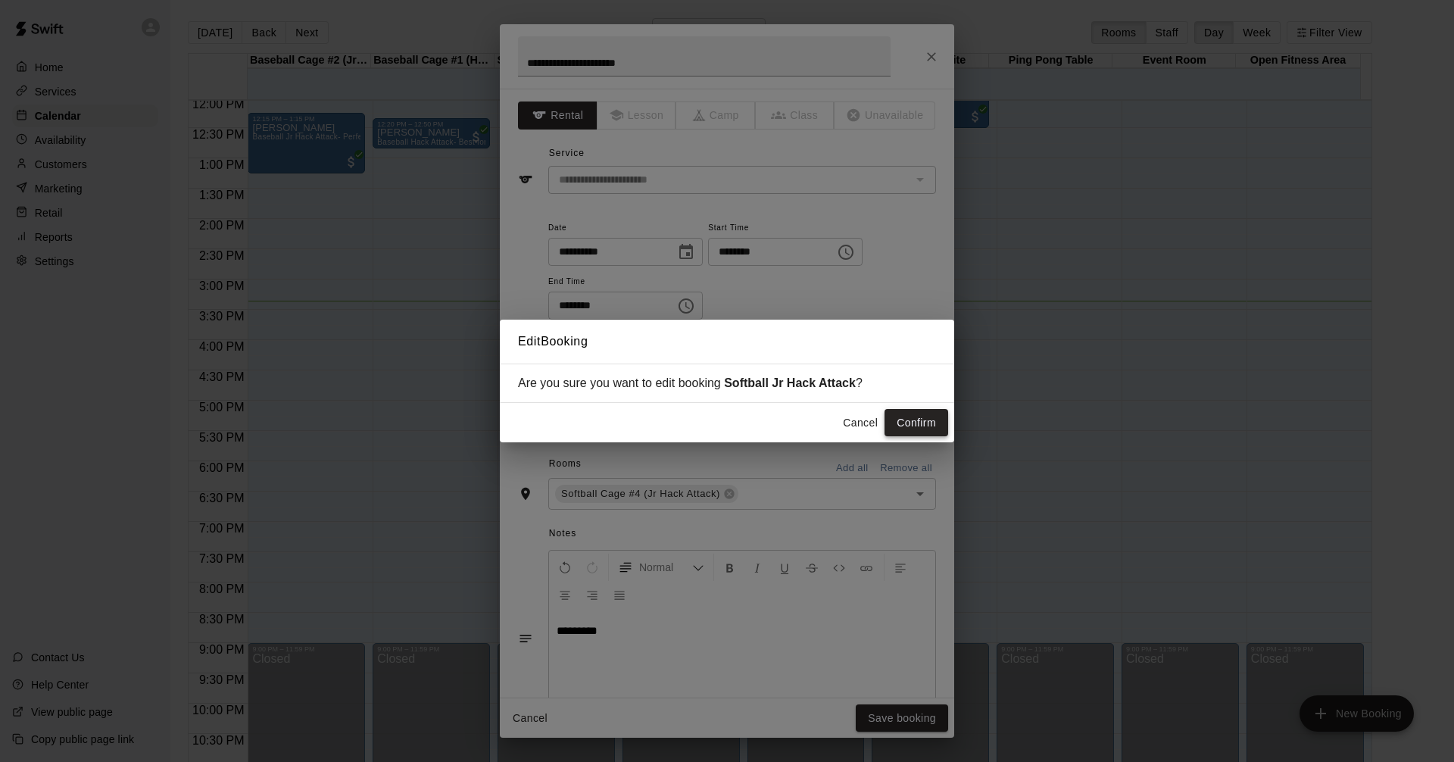
click at [927, 430] on button "Confirm" at bounding box center [916, 423] width 64 height 28
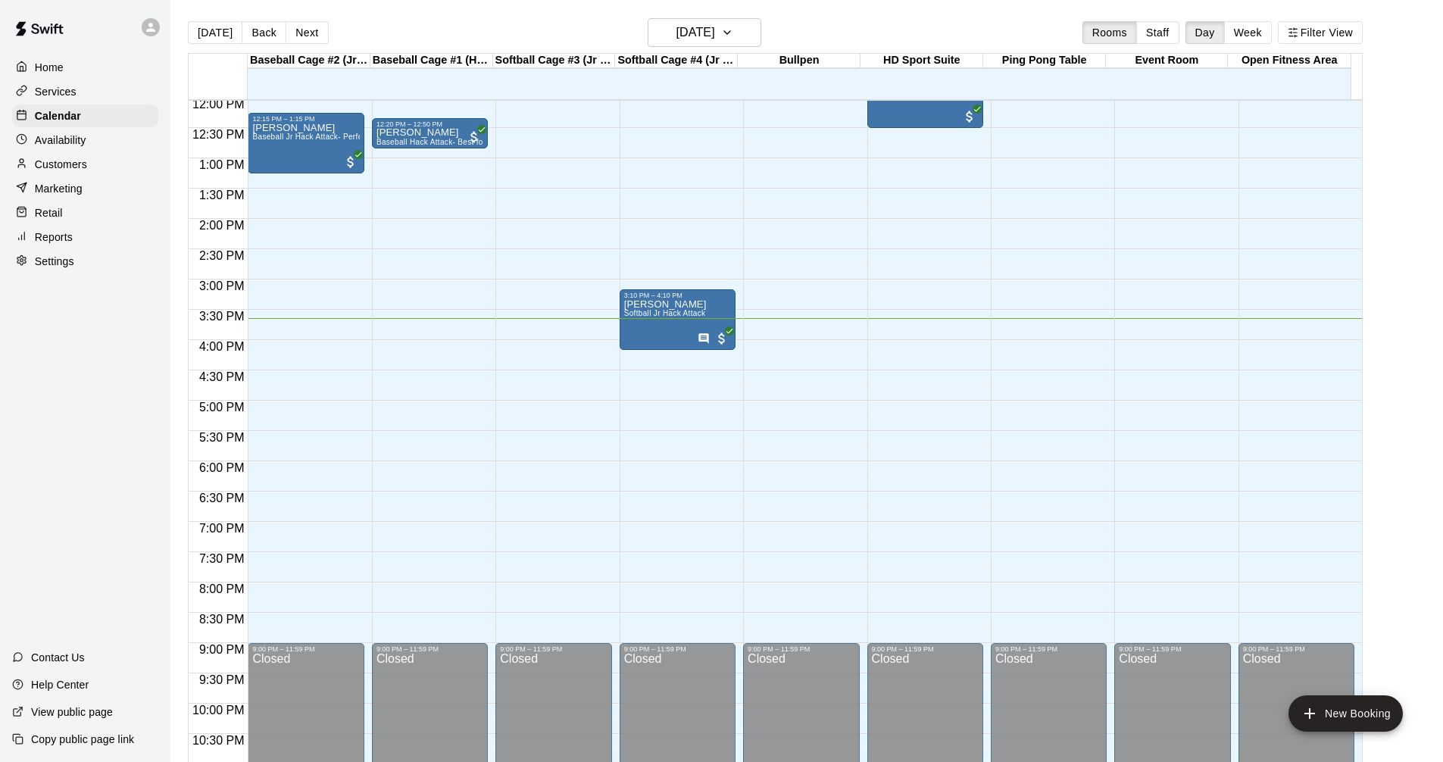
click at [109, 81] on div "Services" at bounding box center [85, 91] width 146 height 23
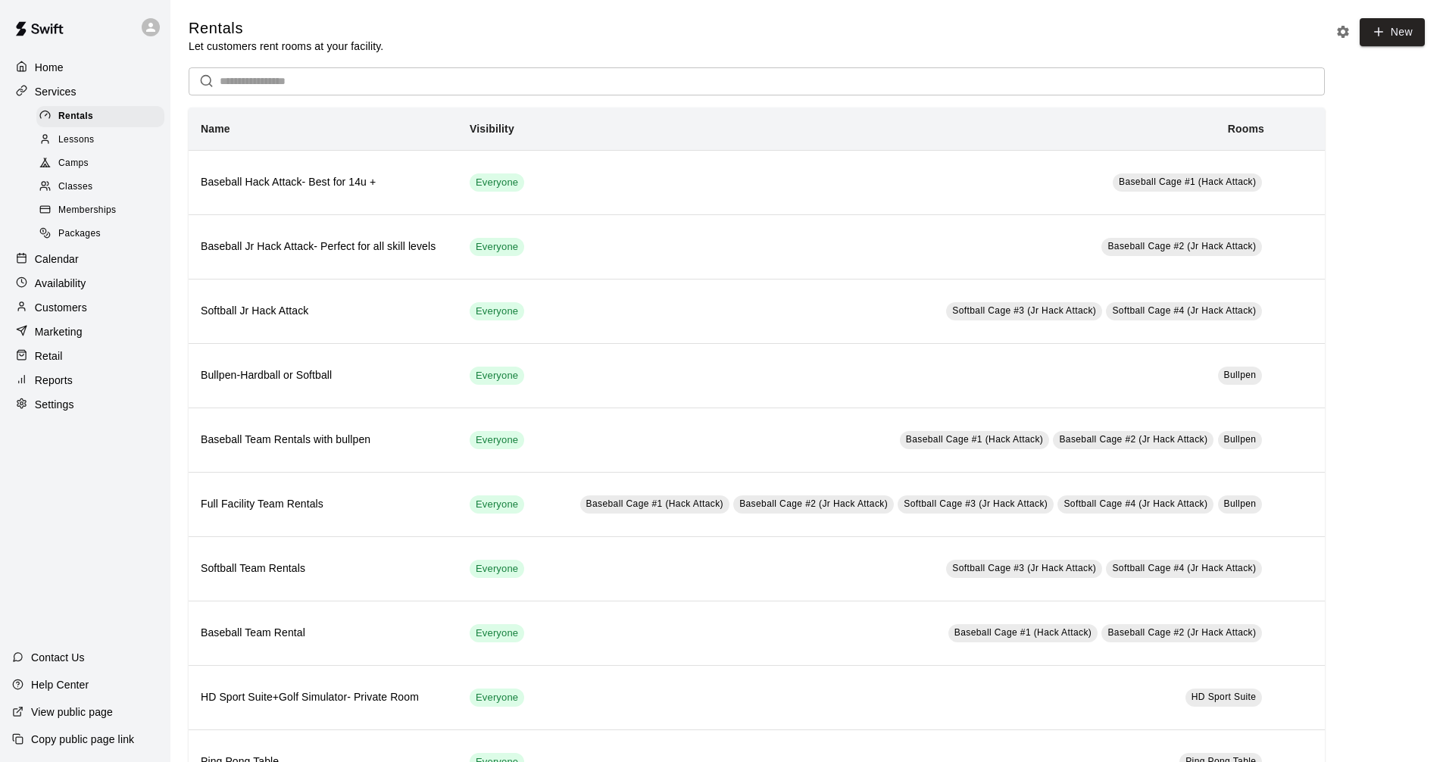
click at [86, 268] on div "Calendar" at bounding box center [85, 259] width 146 height 23
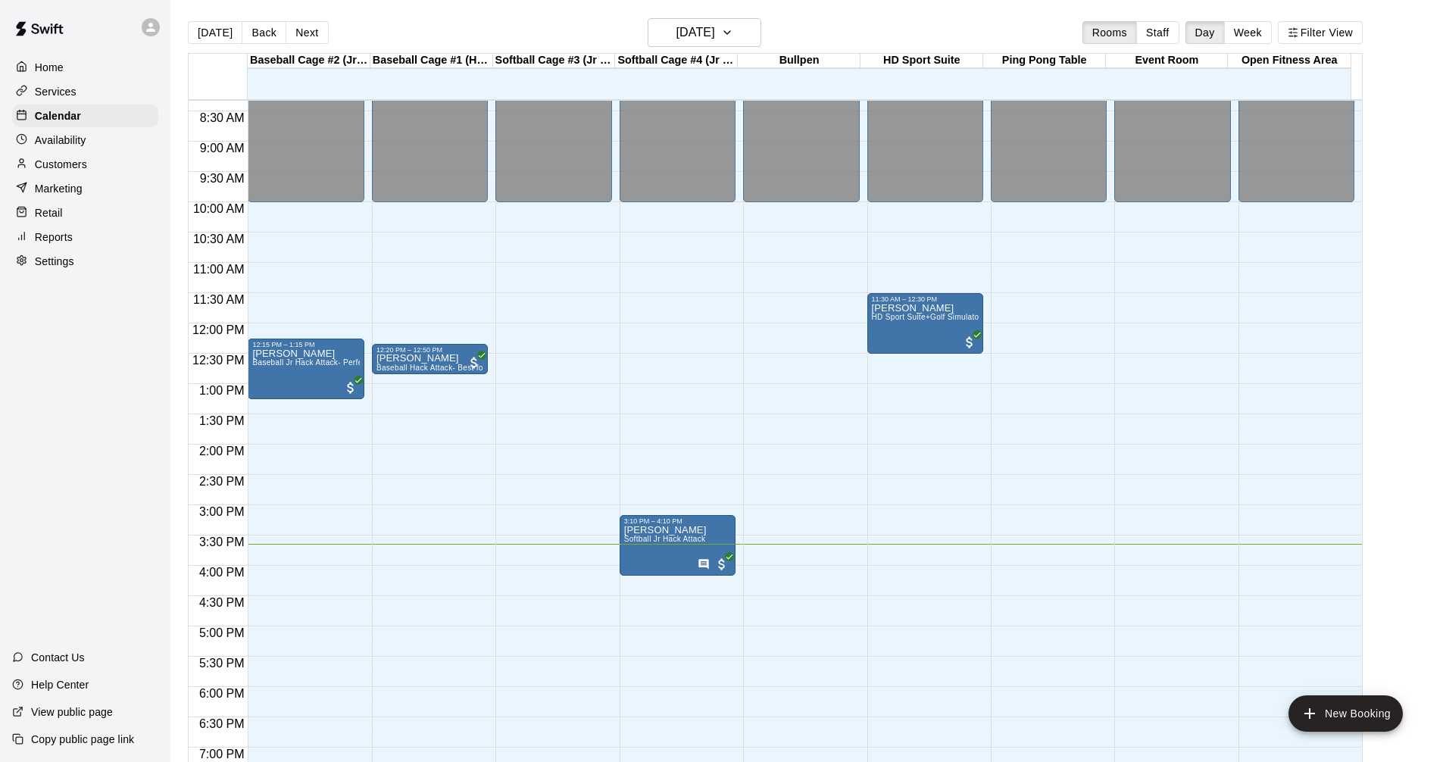
scroll to position [503, 0]
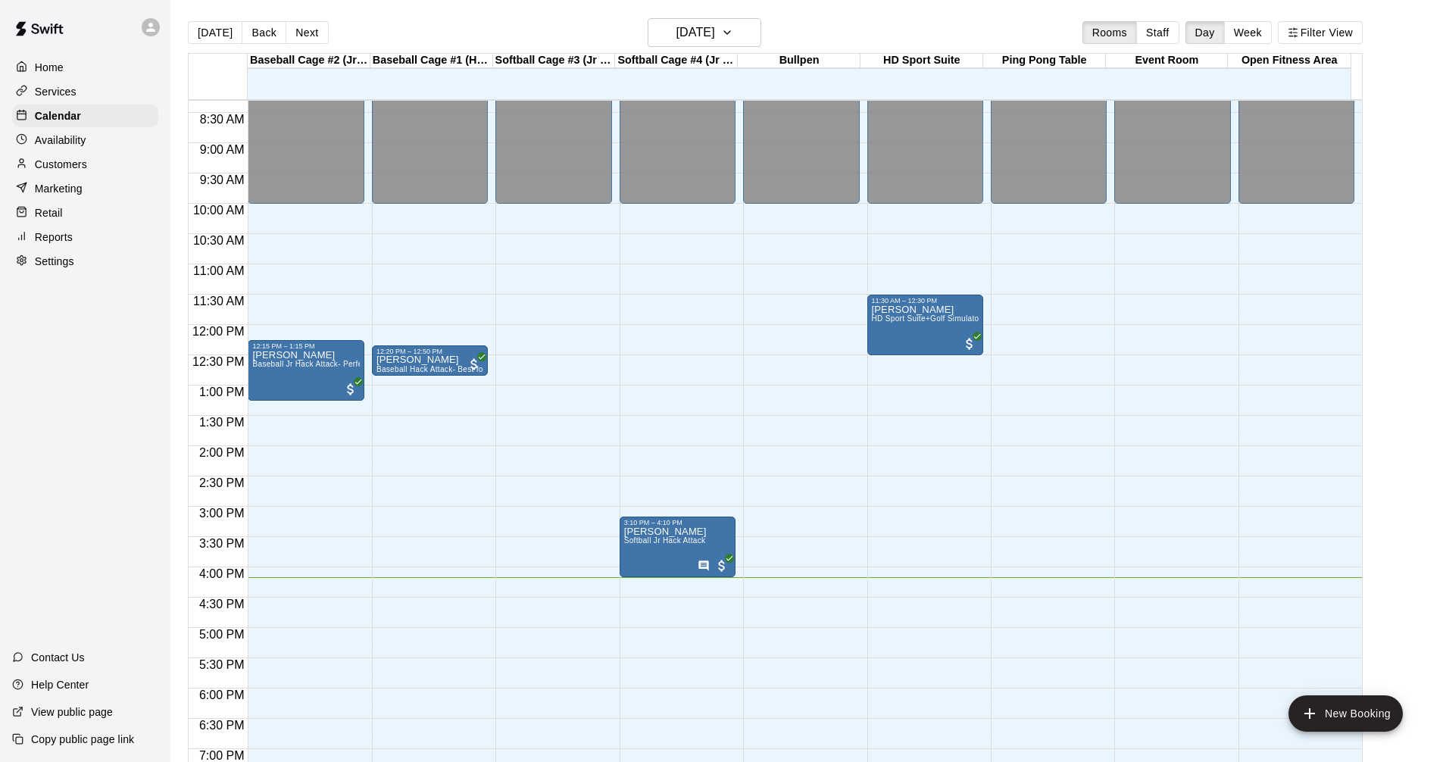
click at [95, 89] on div "Services" at bounding box center [85, 91] width 146 height 23
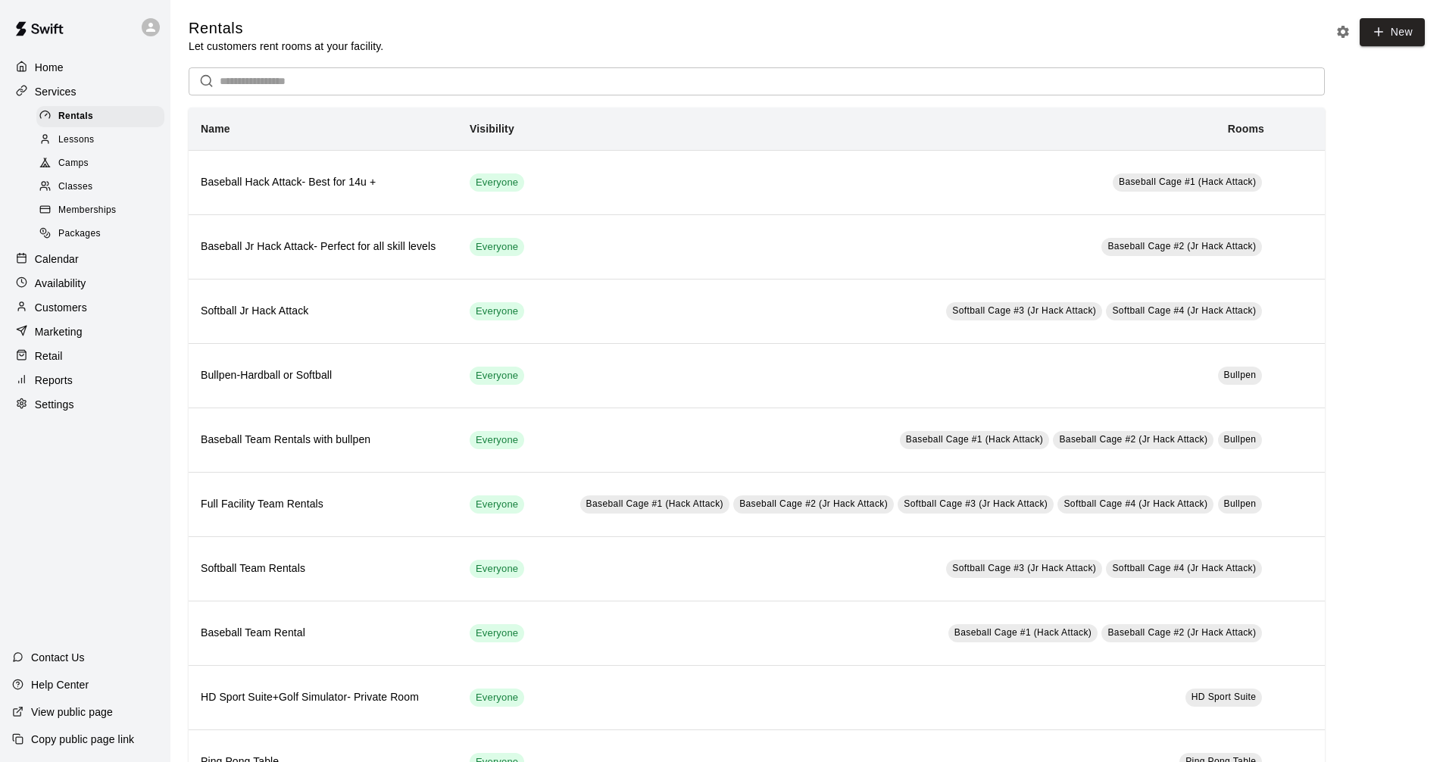
click at [114, 270] on div "Calendar" at bounding box center [85, 259] width 146 height 23
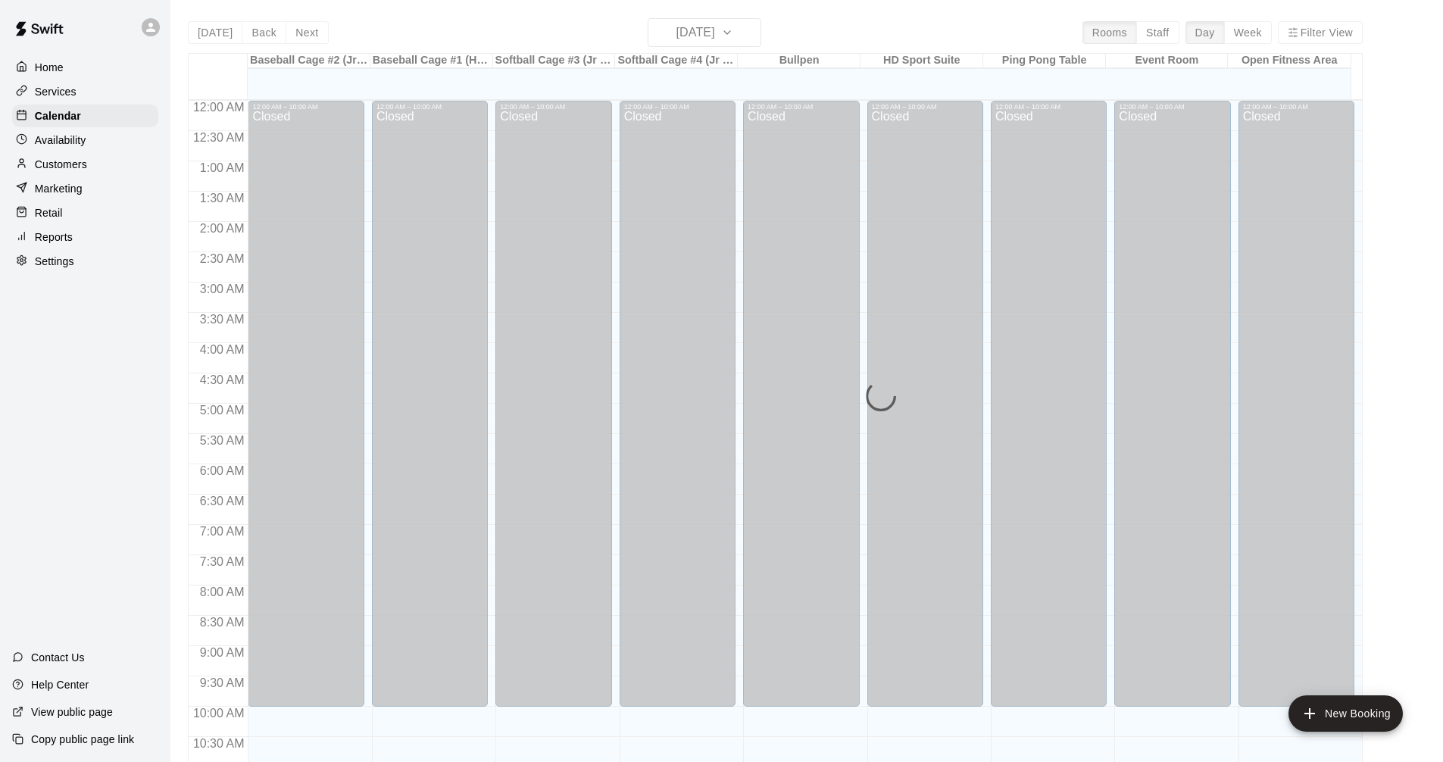
scroll to position [730, 0]
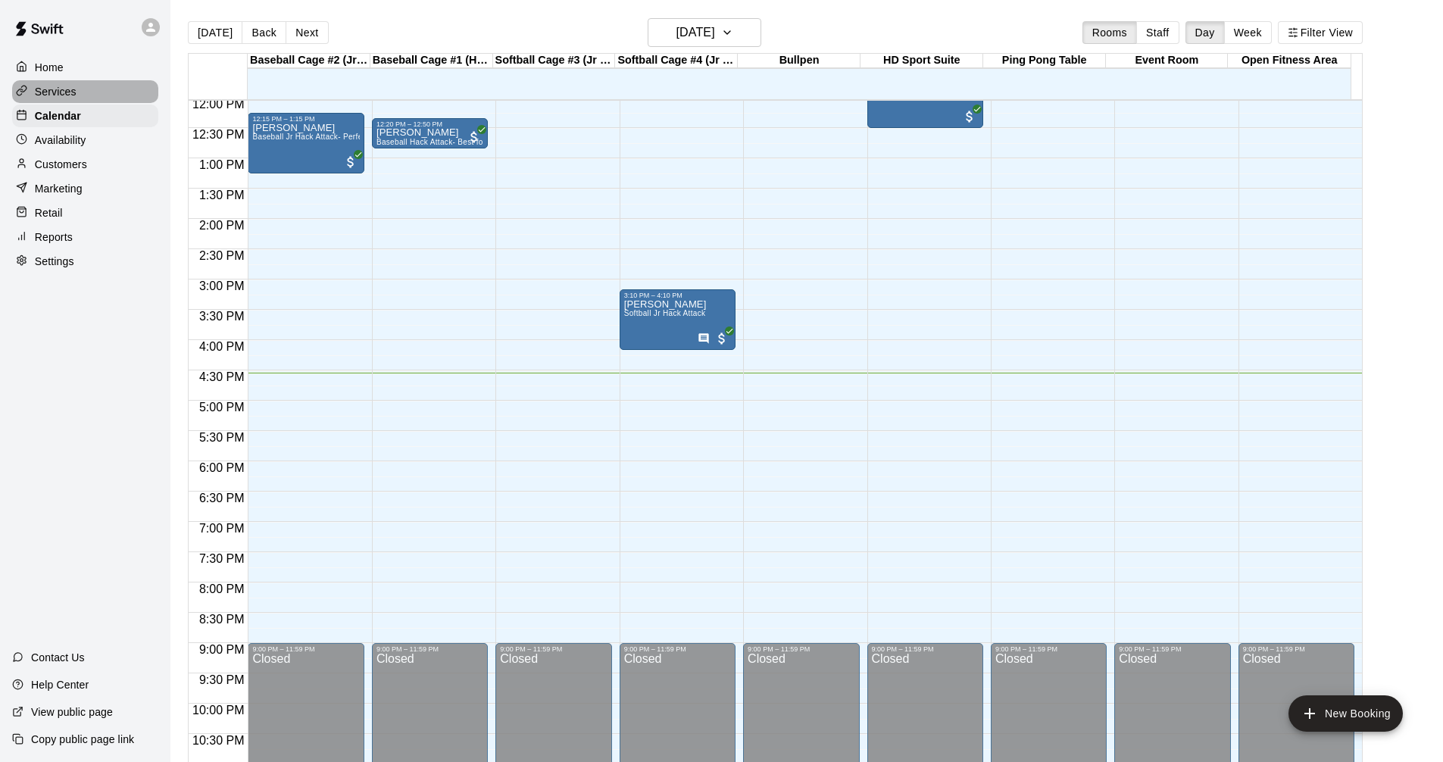
click at [114, 92] on div "Services" at bounding box center [85, 91] width 146 height 23
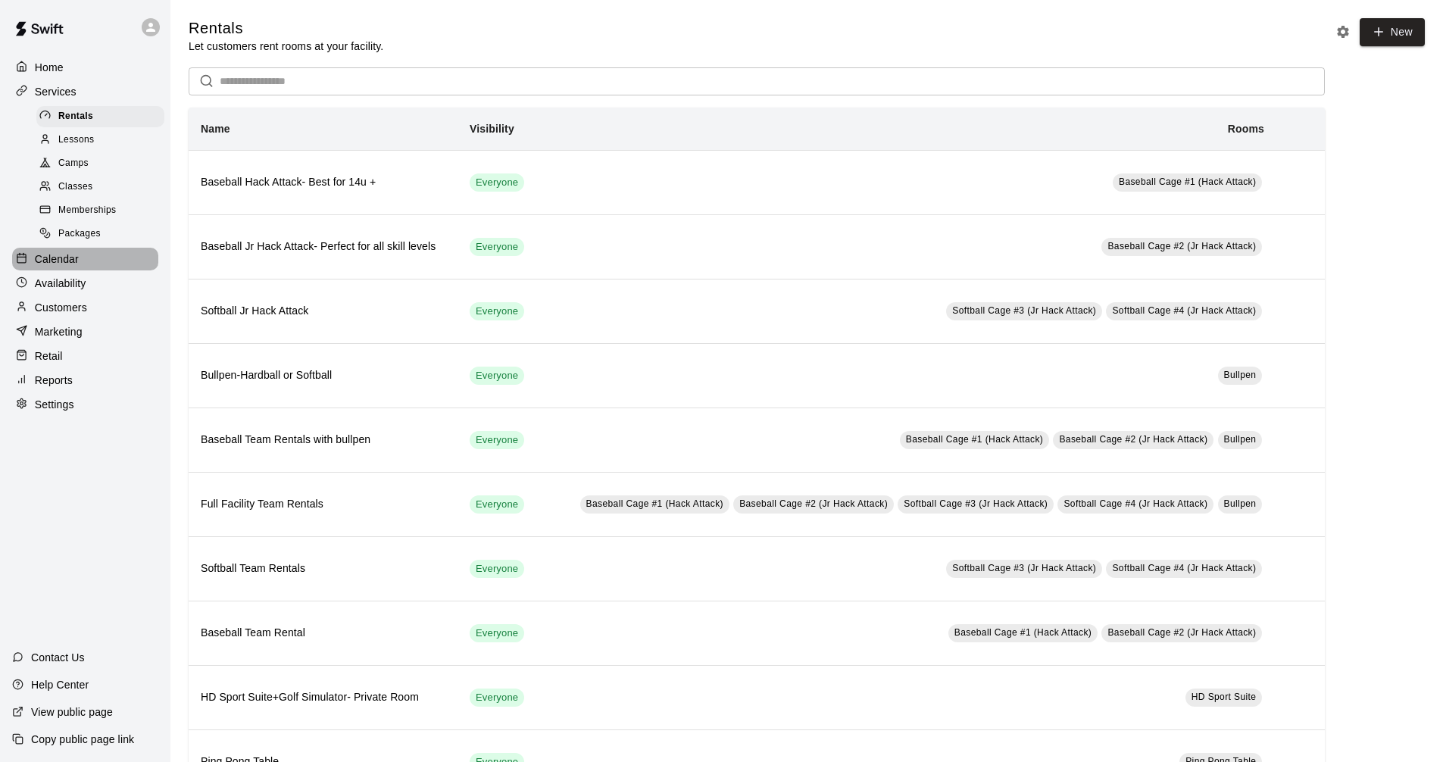
click at [67, 267] on p "Calendar" at bounding box center [57, 258] width 44 height 15
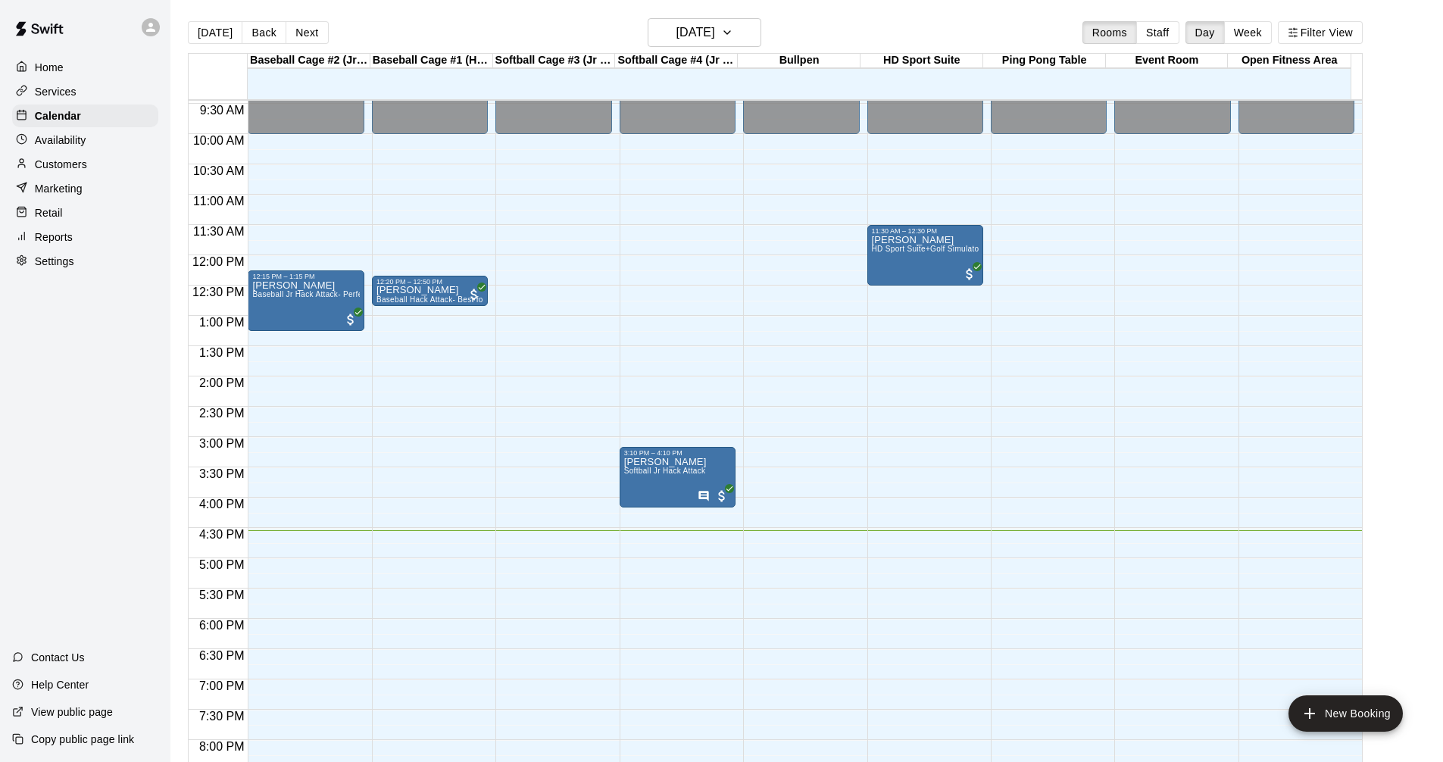
scroll to position [550, 0]
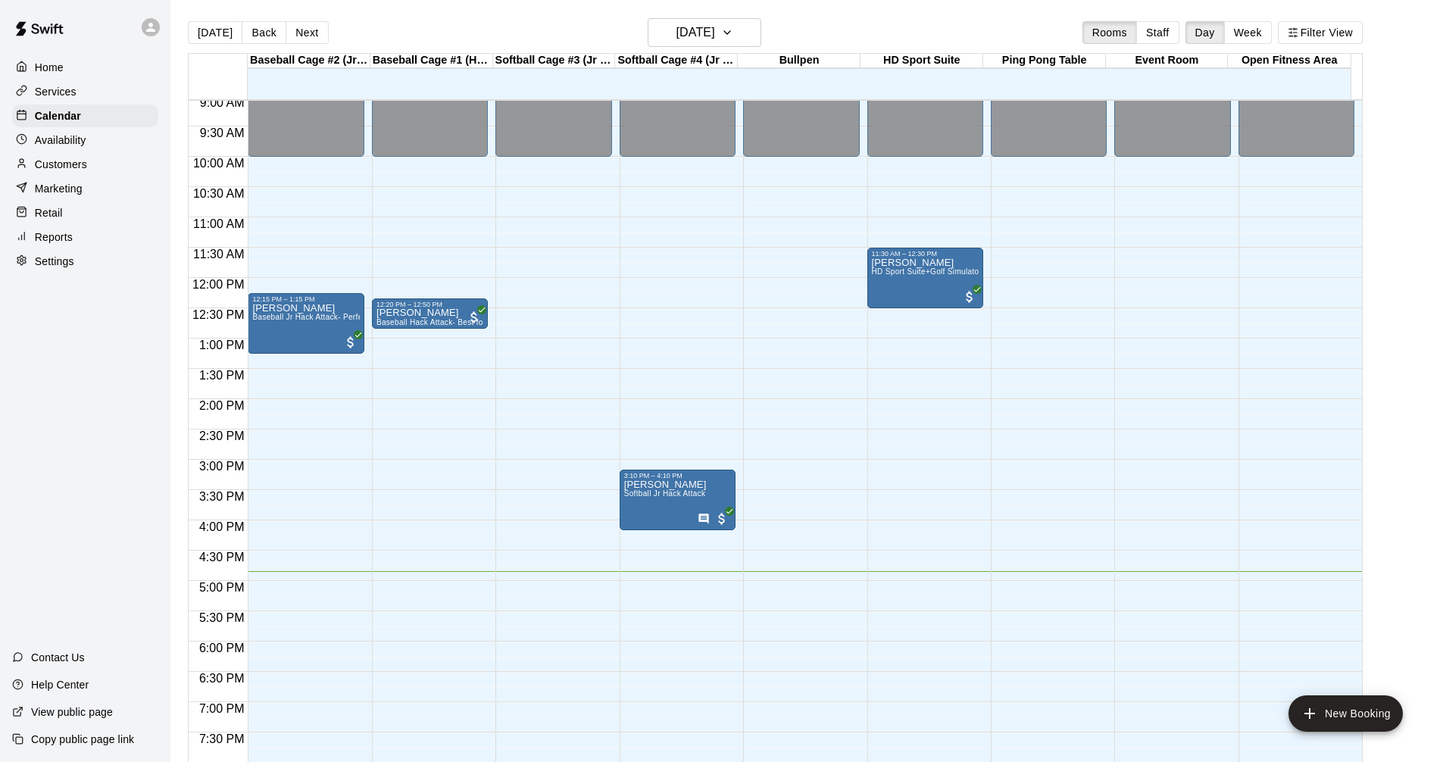
click at [92, 89] on div "Services" at bounding box center [85, 91] width 146 height 23
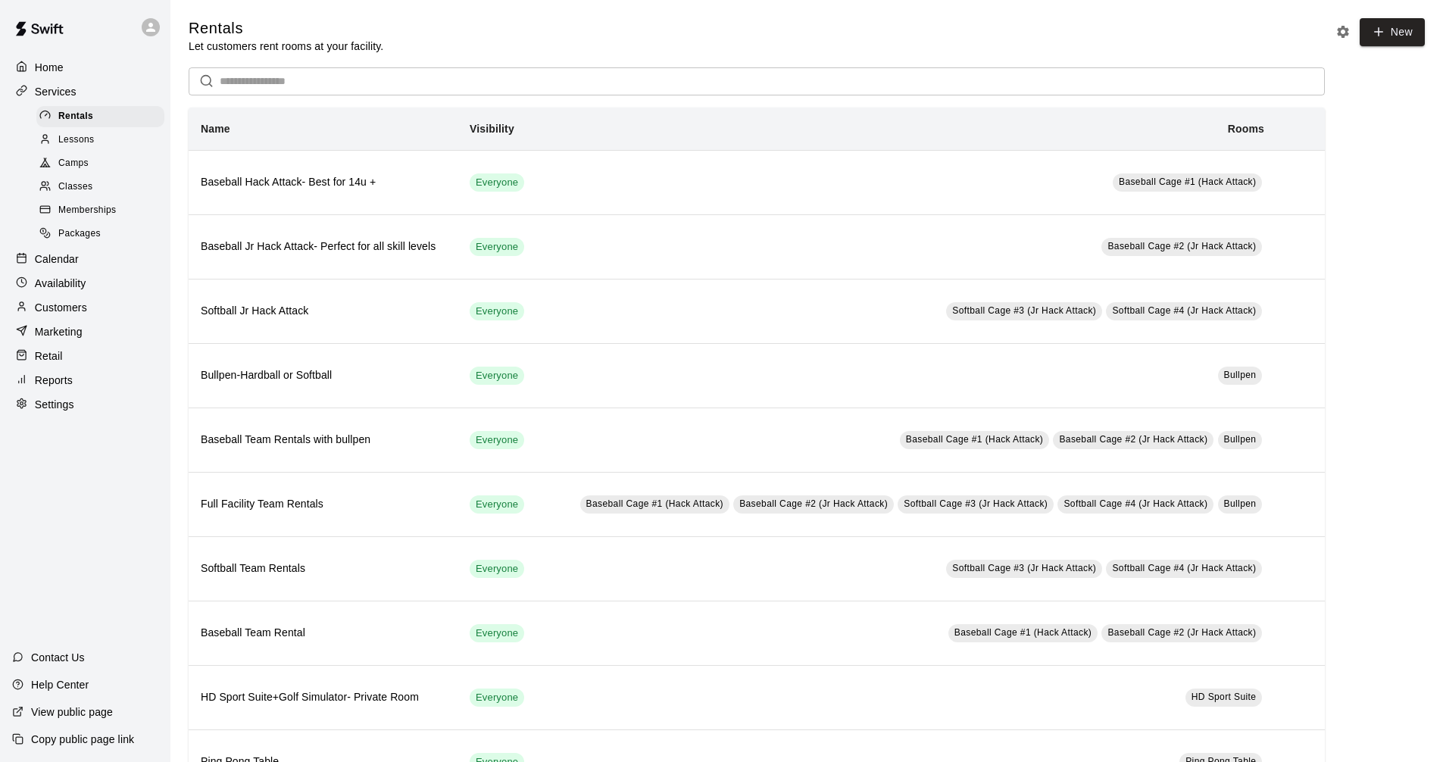
click at [104, 264] on div "Calendar" at bounding box center [85, 259] width 146 height 23
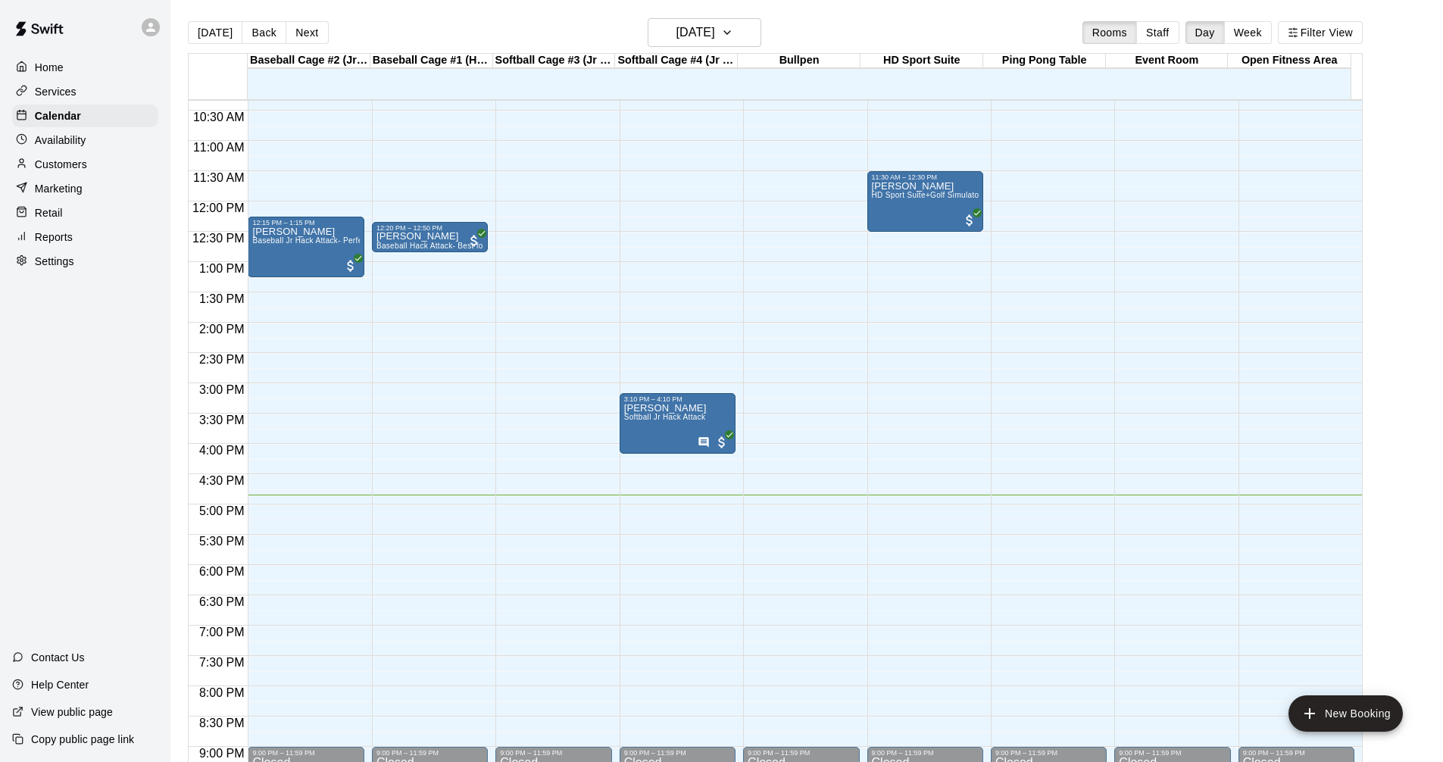
scroll to position [626, 0]
click at [67, 83] on div "Services" at bounding box center [85, 91] width 146 height 23
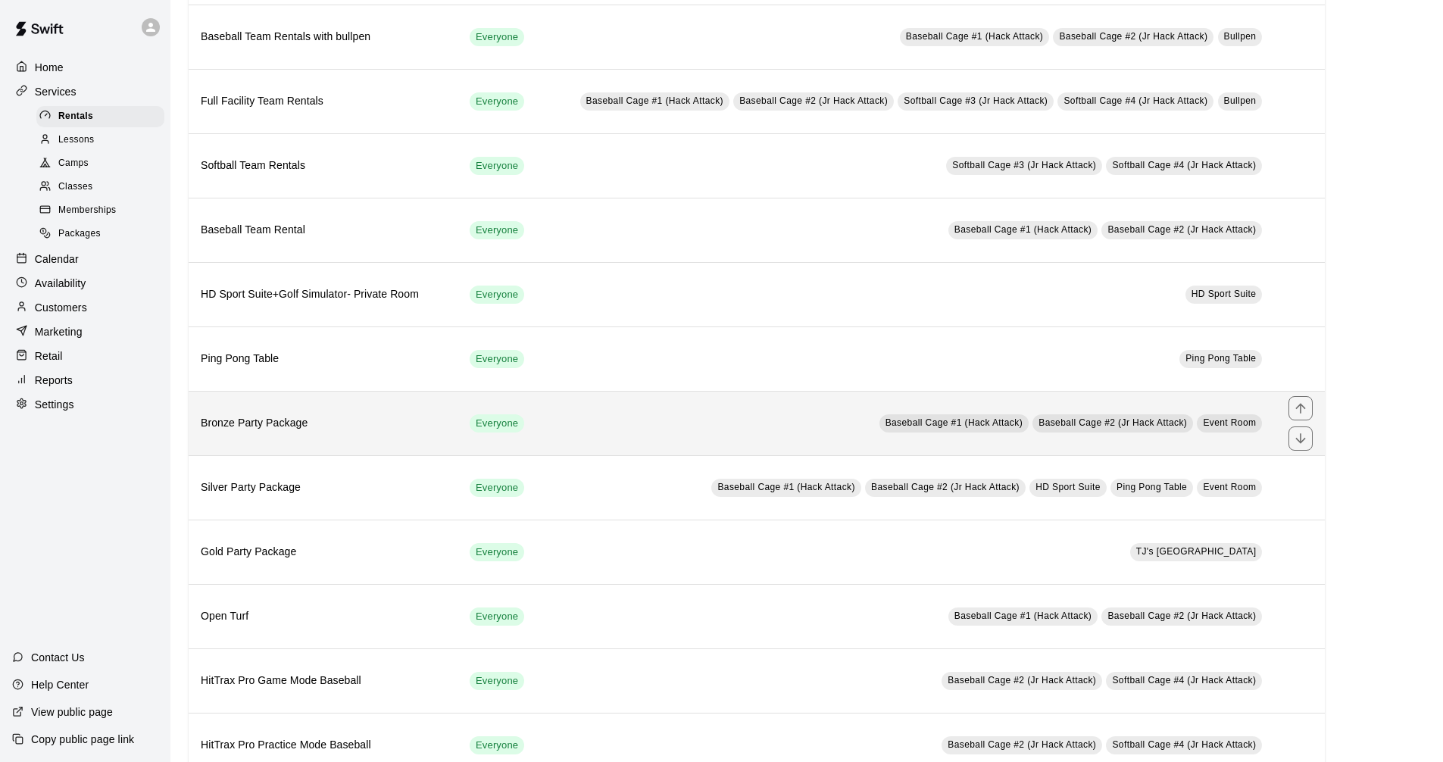
scroll to position [341, 0]
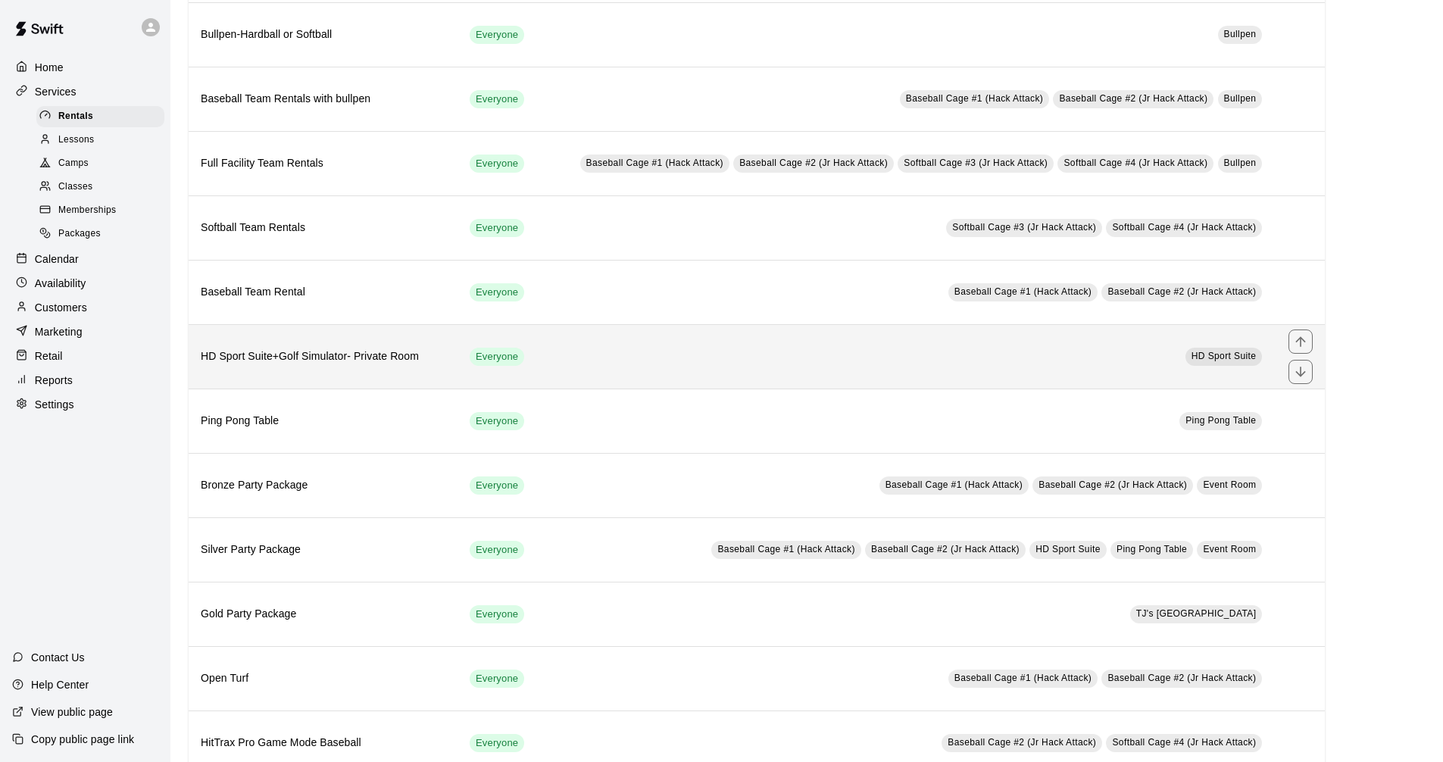
click at [366, 360] on h6 "HD Sport Suite+Golf Simulator- Private Room" at bounding box center [323, 356] width 245 height 17
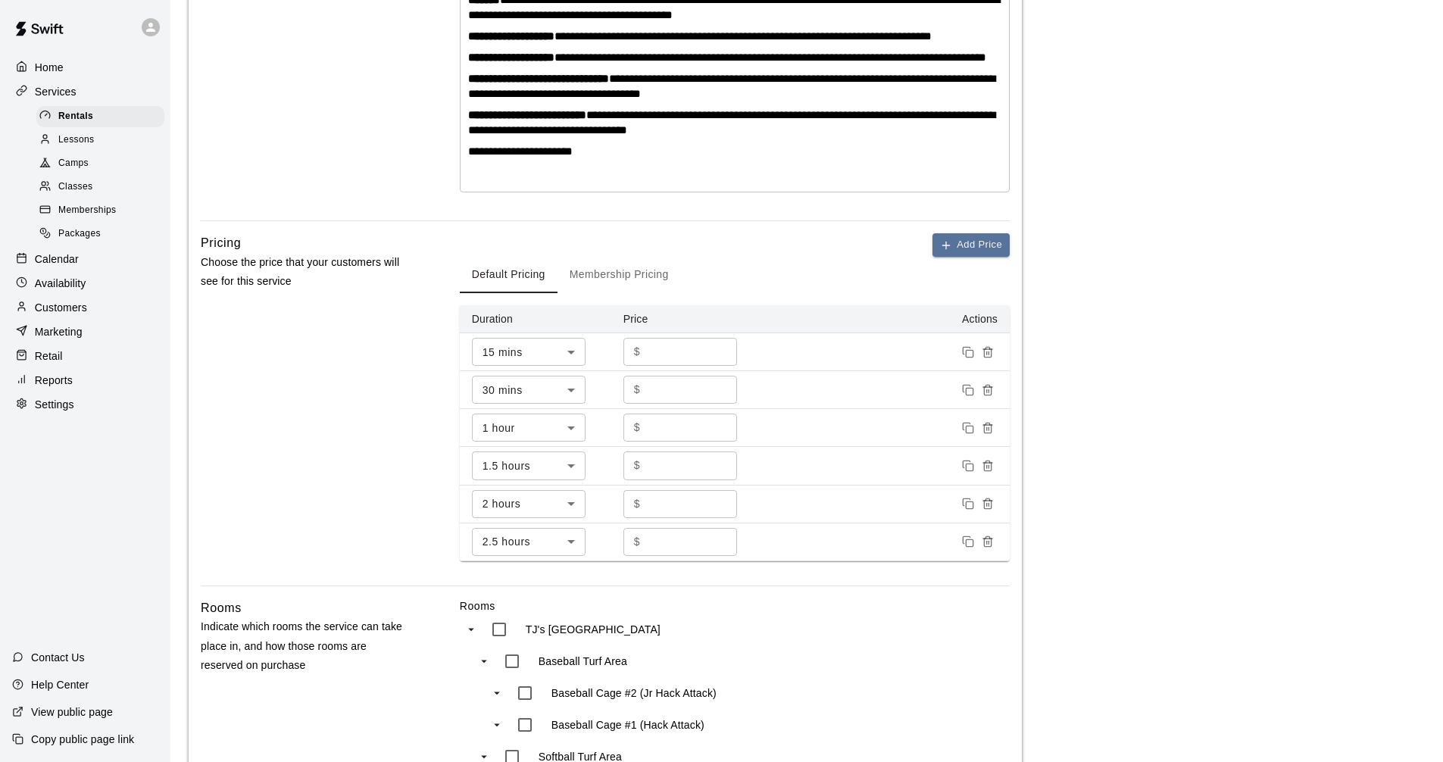
scroll to position [454, 0]
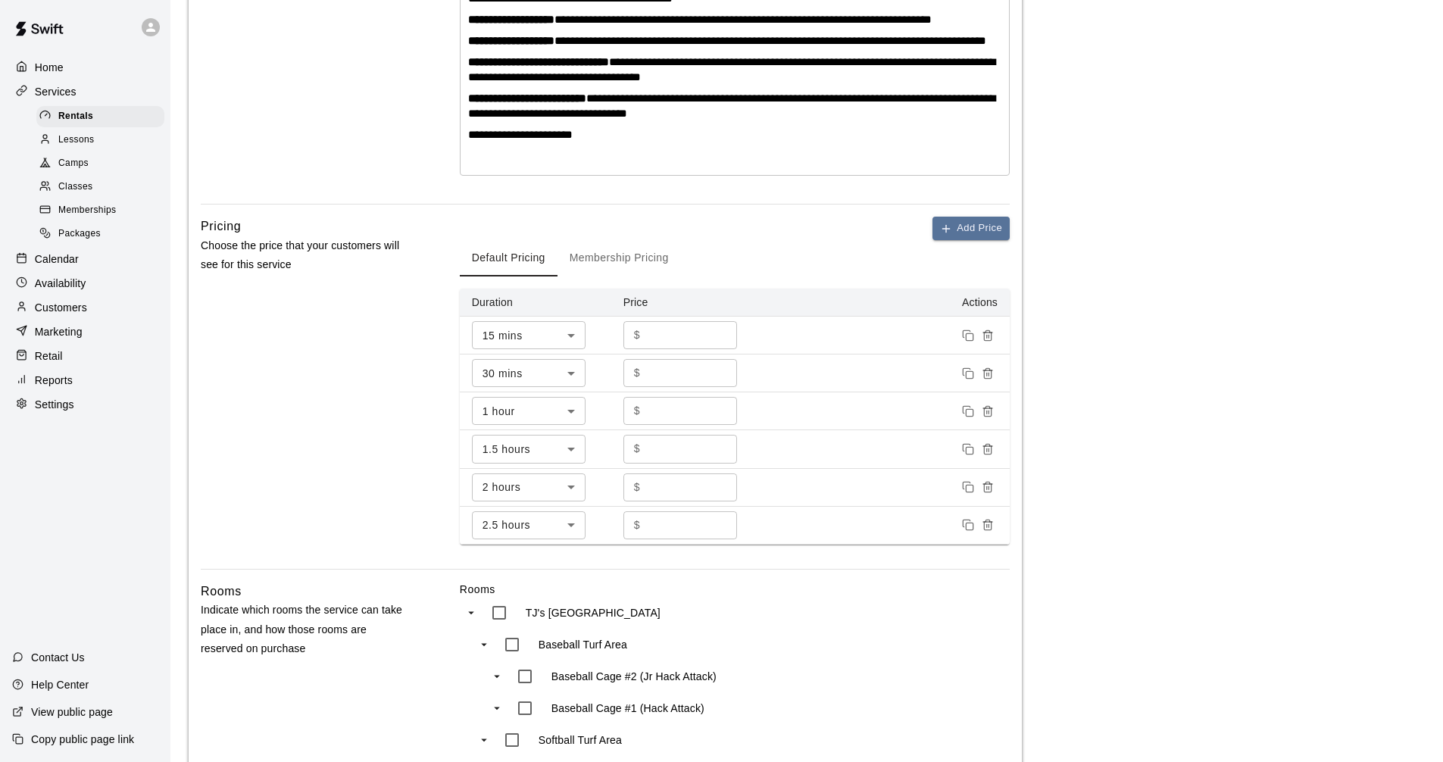
click at [1110, 341] on main "**********" at bounding box center [807, 388] width 1236 height 1648
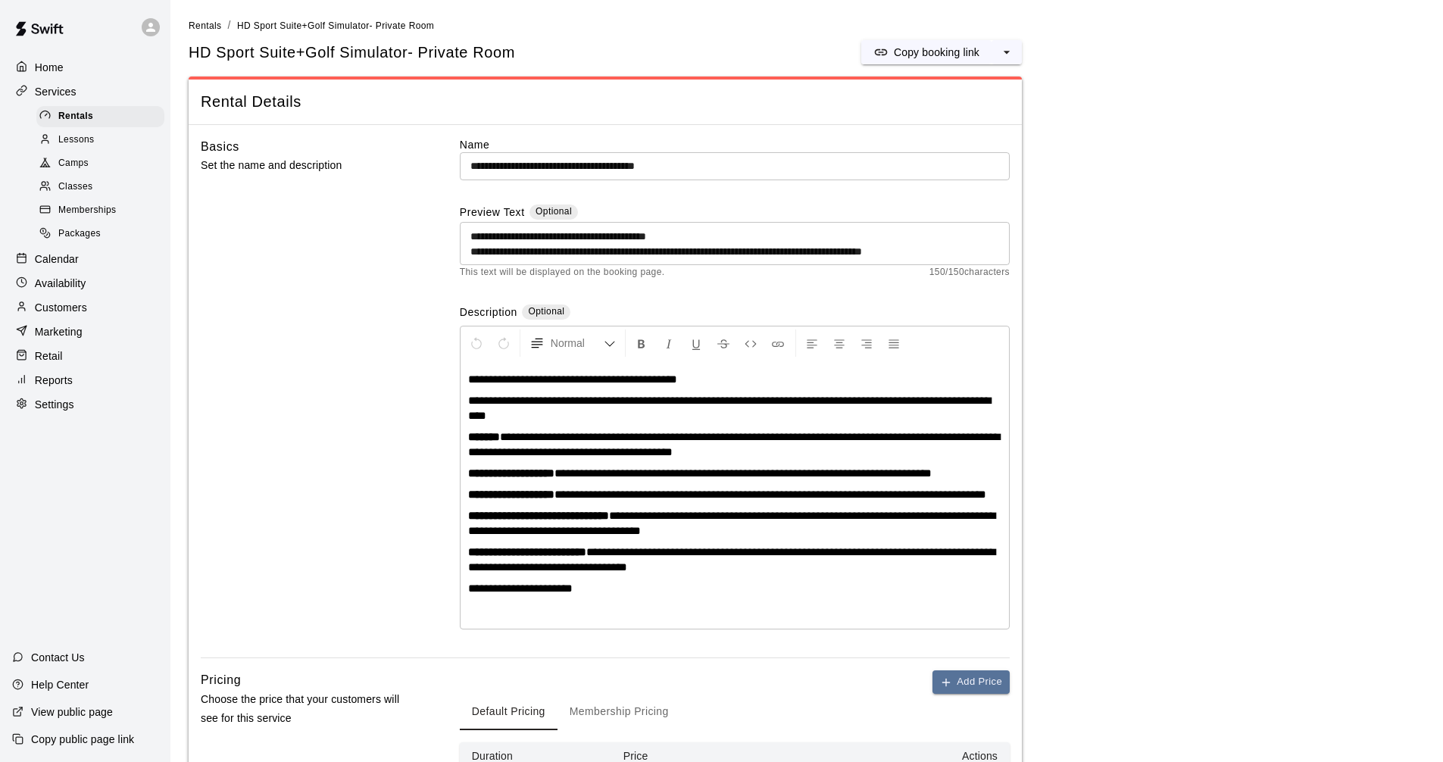
scroll to position [0, 0]
click at [105, 99] on div "Services" at bounding box center [85, 91] width 146 height 23
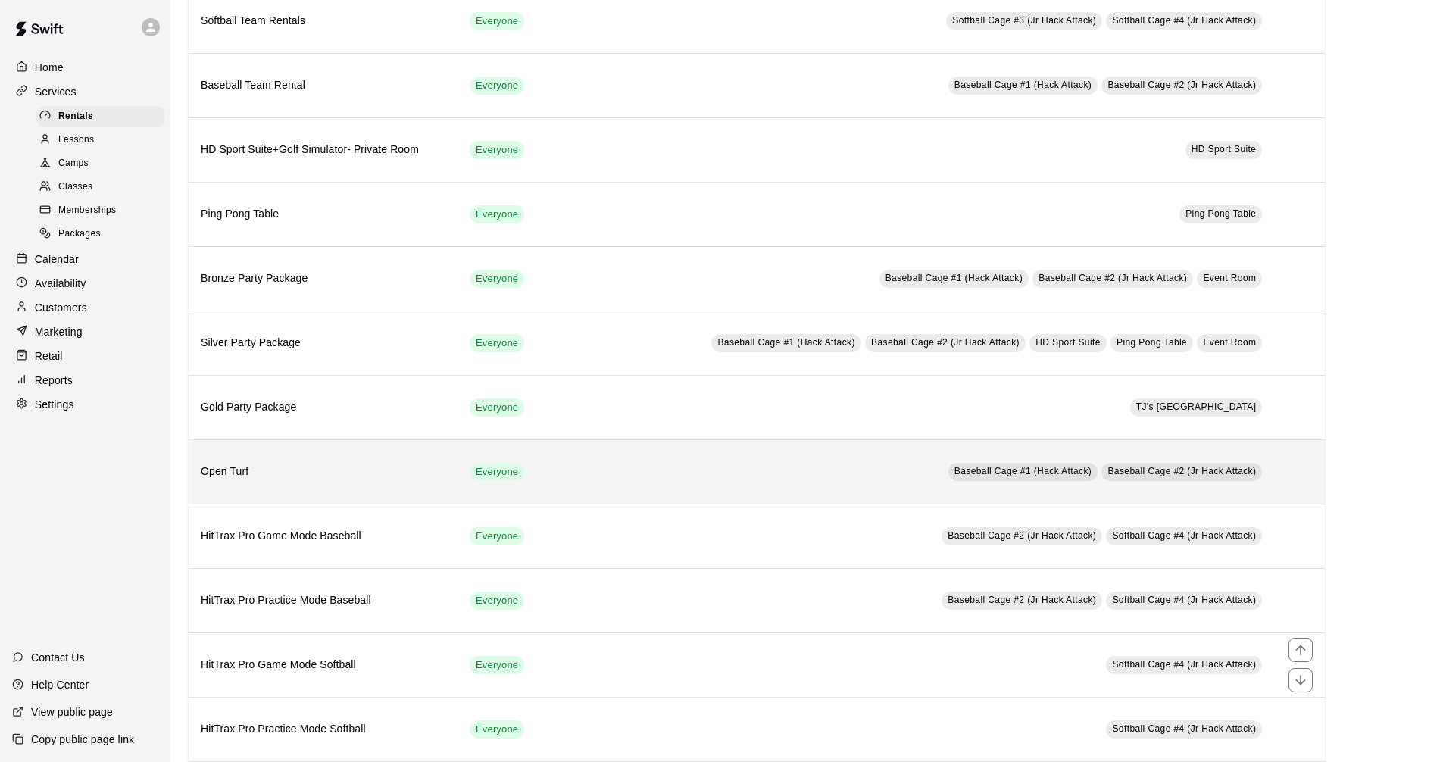
scroll to position [416, 0]
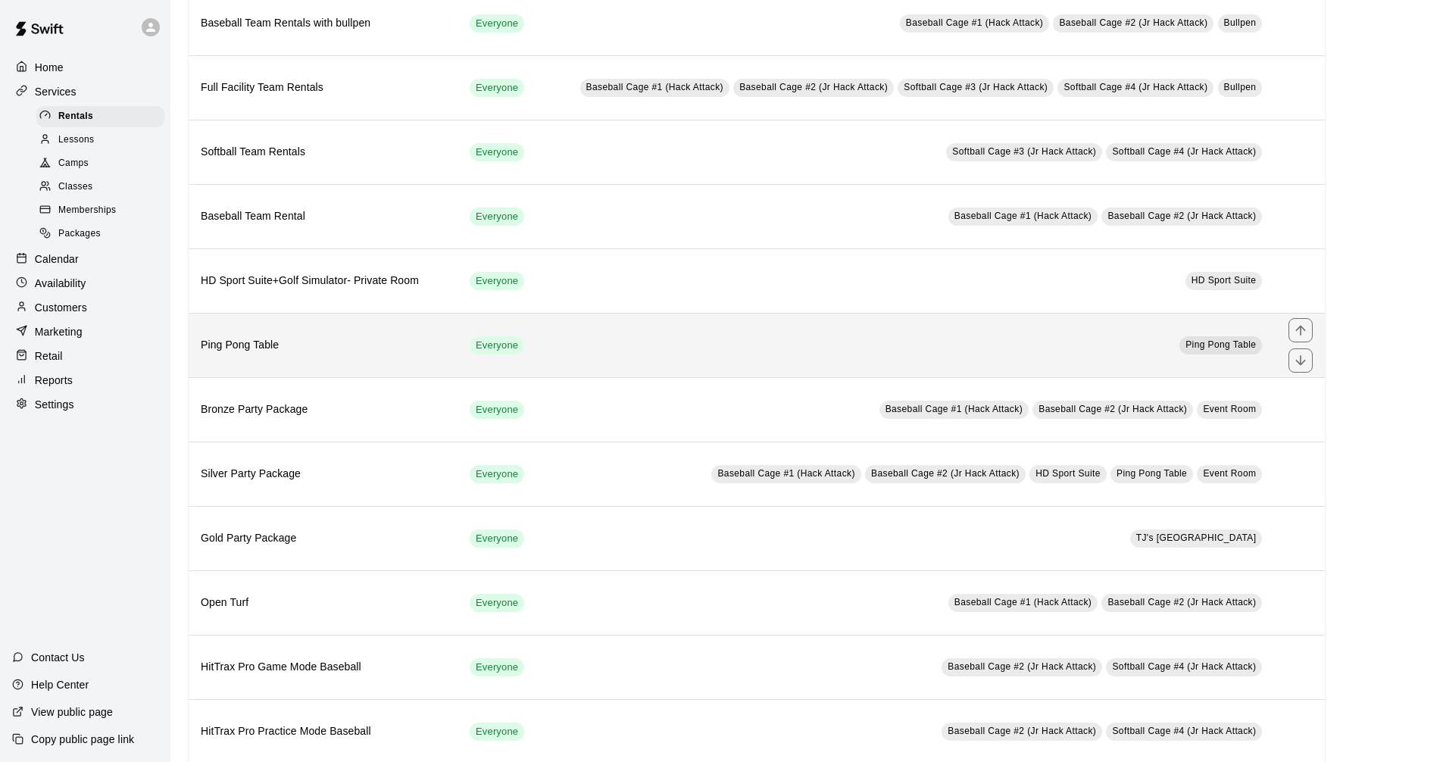
click at [301, 345] on h6 "Ping Pong Table" at bounding box center [323, 345] width 245 height 17
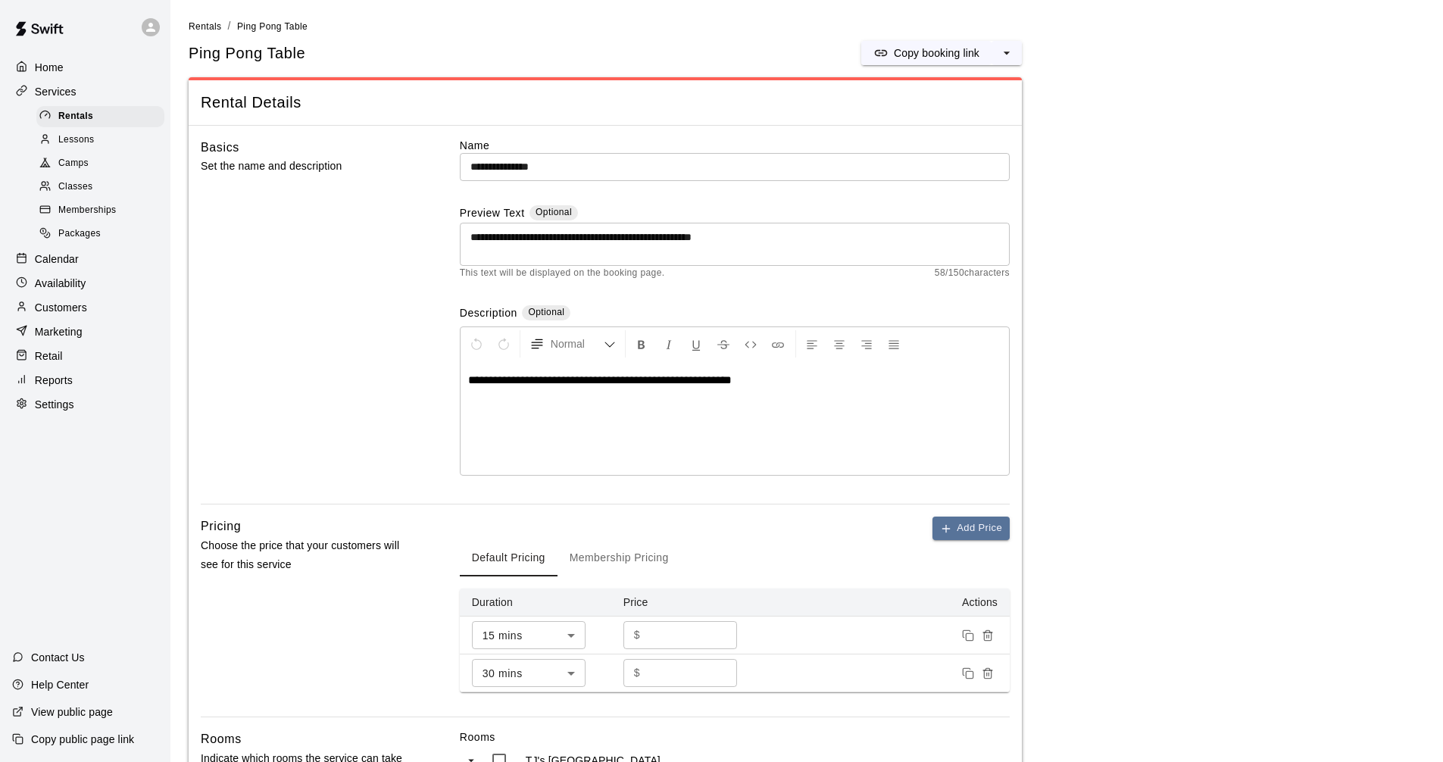
click at [245, 221] on div "Basics Set the name and description" at bounding box center [306, 321] width 211 height 367
click at [79, 83] on div "Services" at bounding box center [85, 91] width 146 height 23
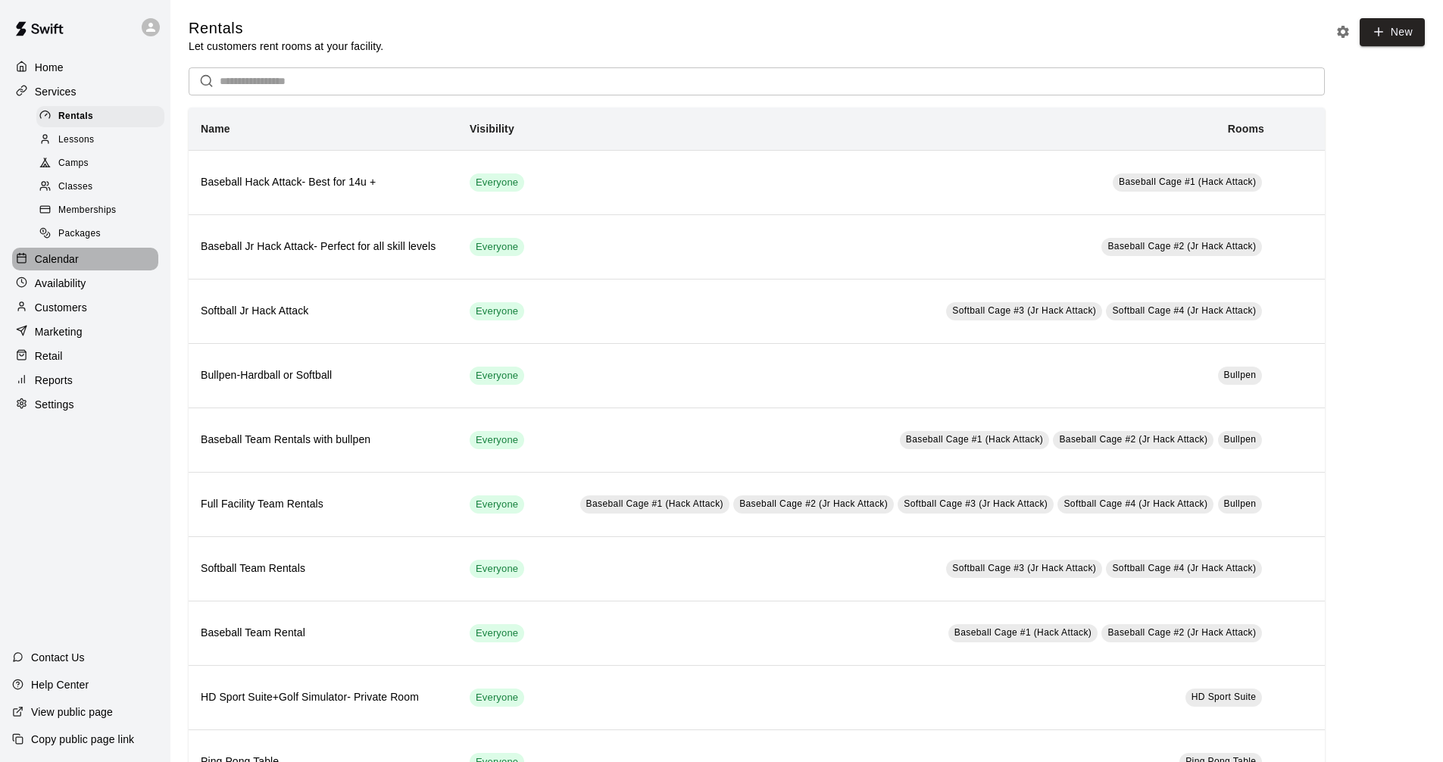
click at [74, 267] on p "Calendar" at bounding box center [57, 258] width 44 height 15
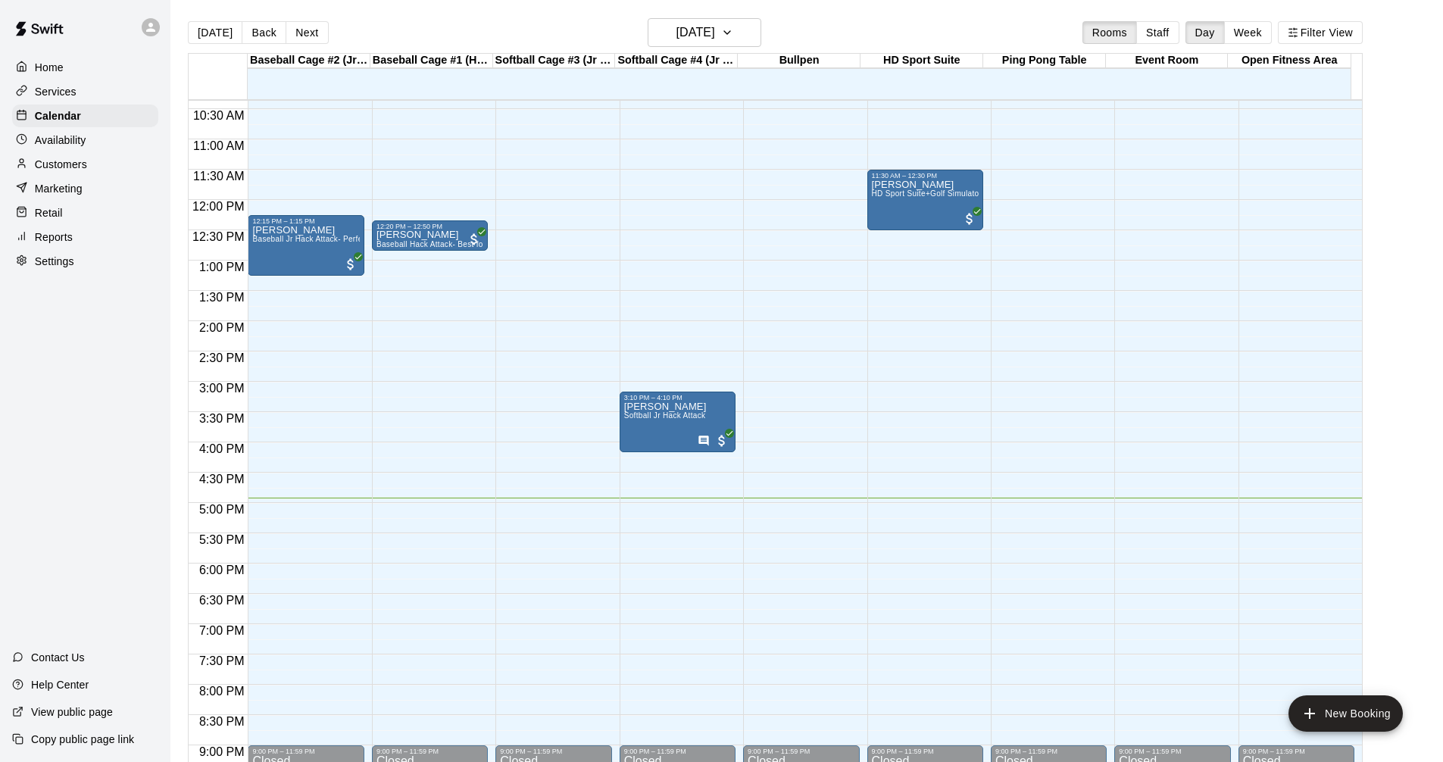
scroll to position [654, 0]
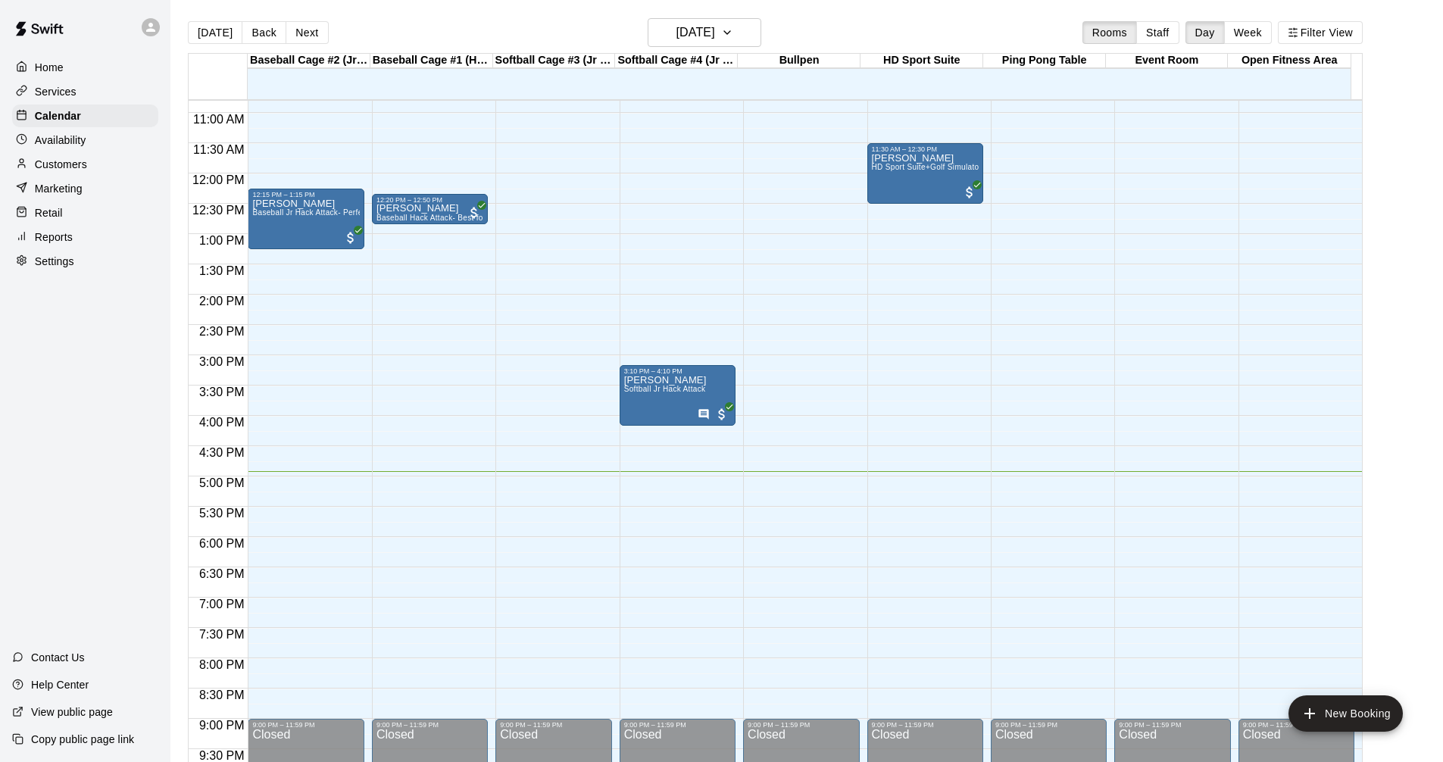
click at [123, 95] on div "Services" at bounding box center [85, 91] width 146 height 23
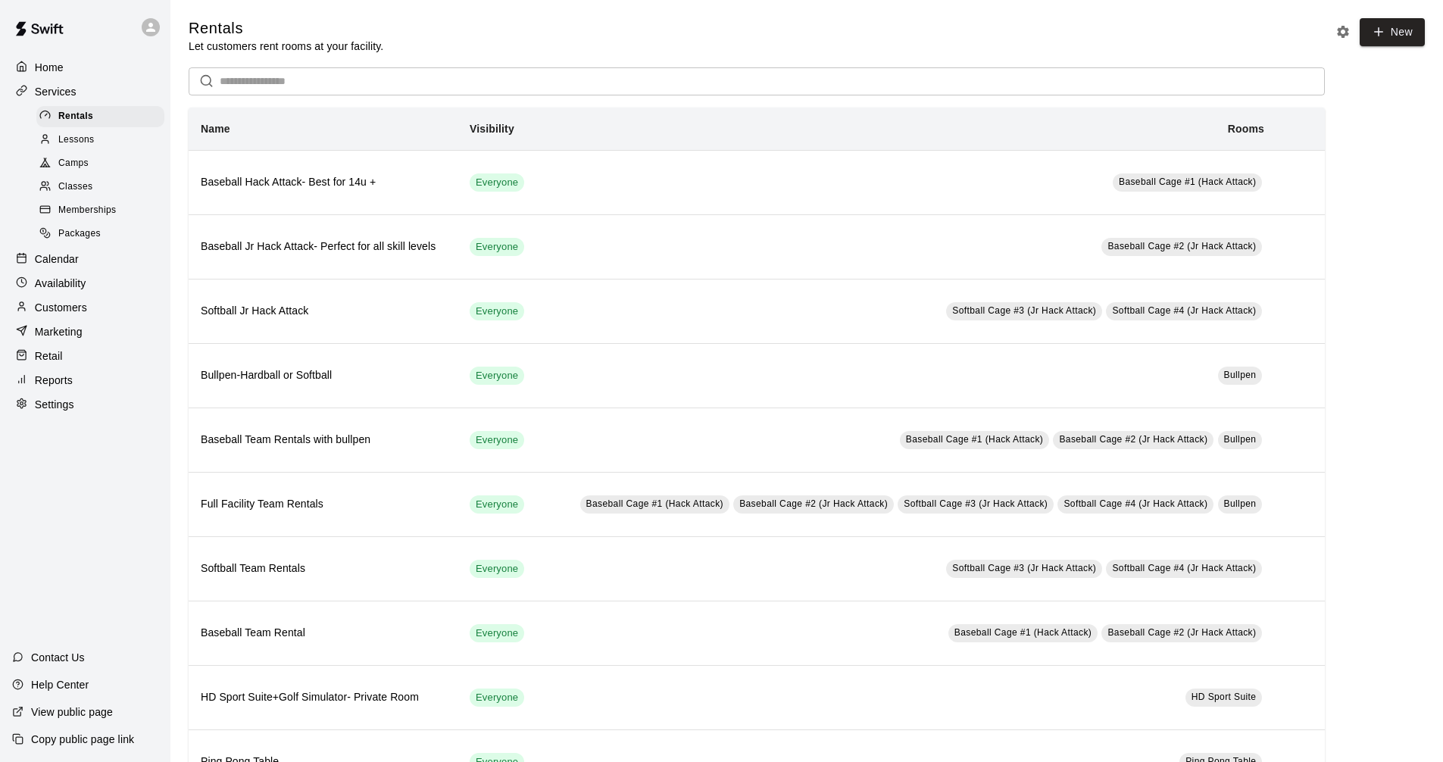
click at [111, 262] on div "Calendar" at bounding box center [85, 259] width 146 height 23
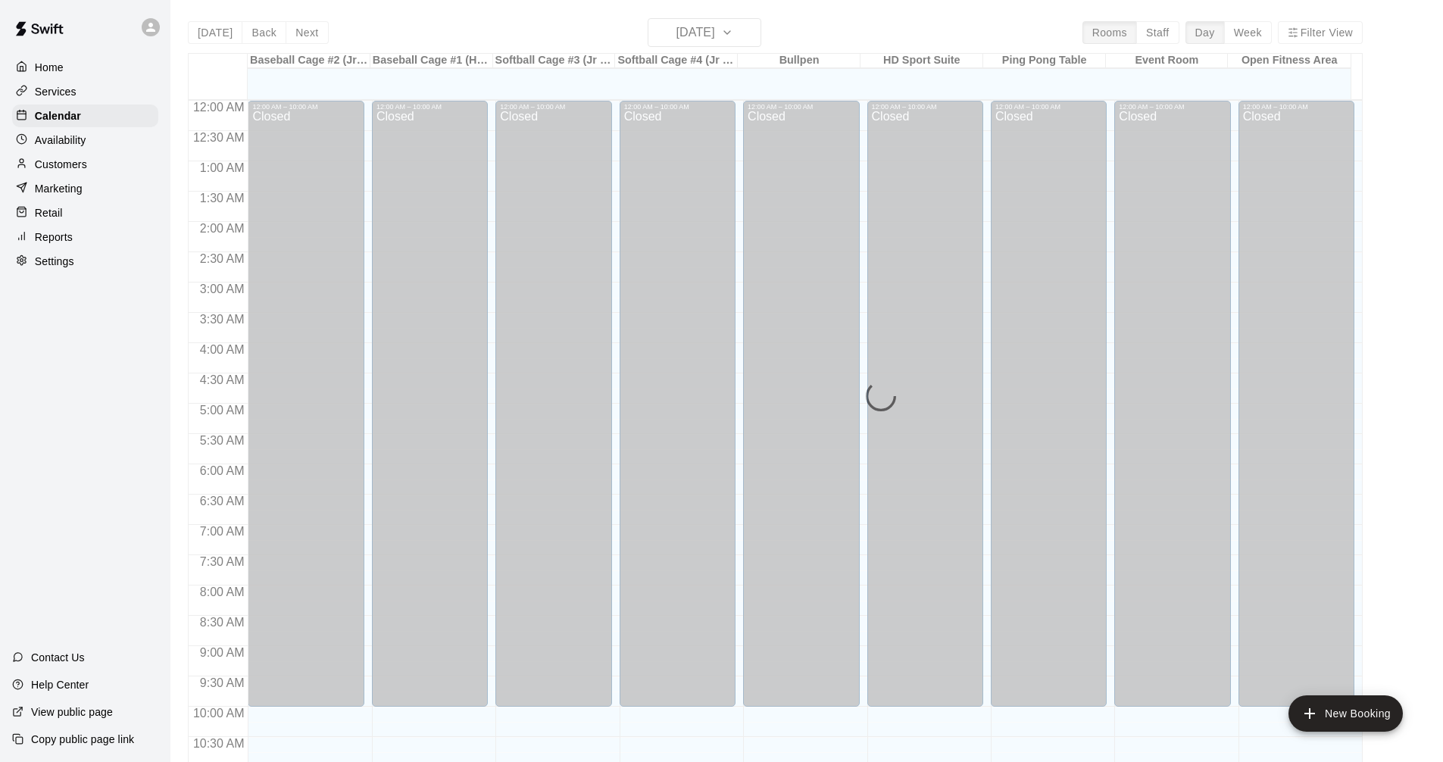
scroll to position [730, 0]
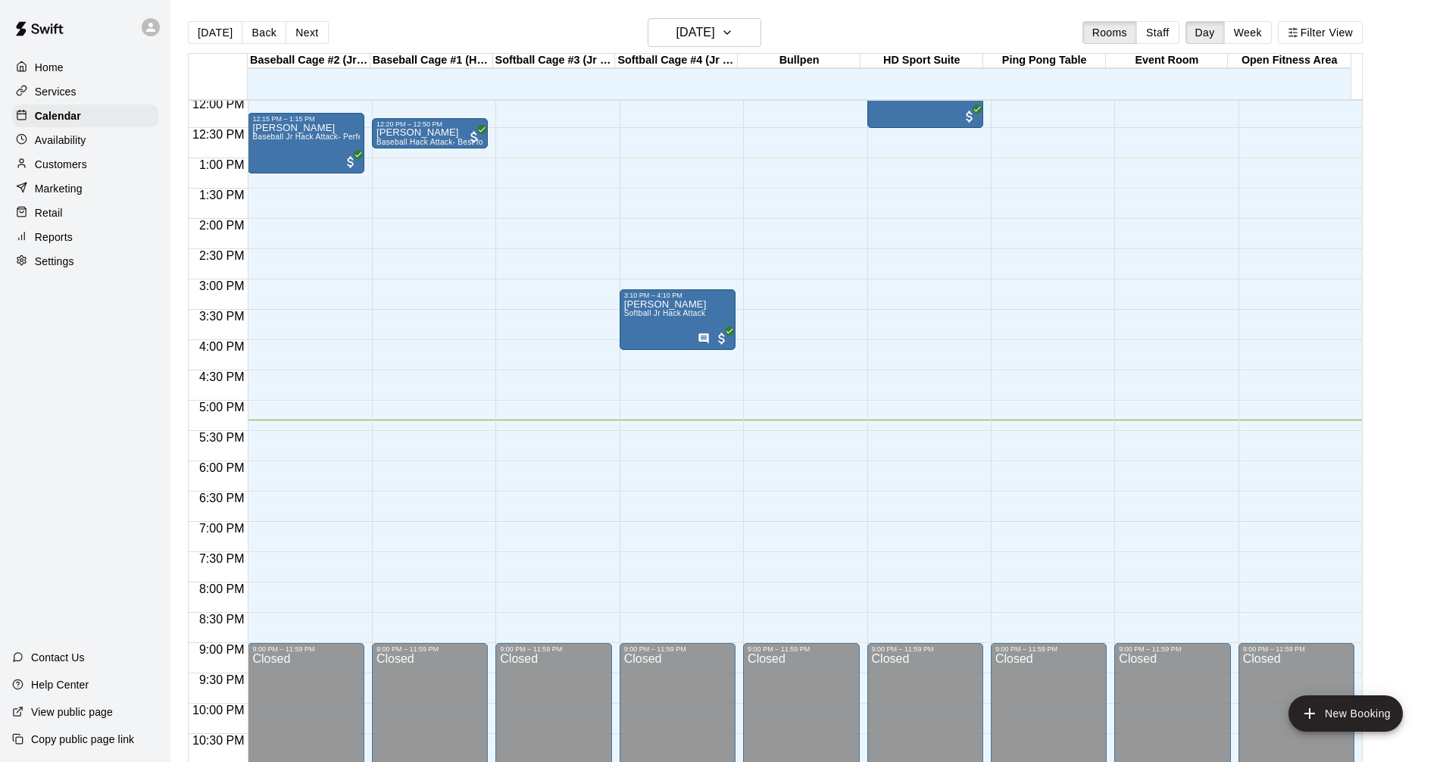
click at [80, 89] on div "Services" at bounding box center [85, 91] width 146 height 23
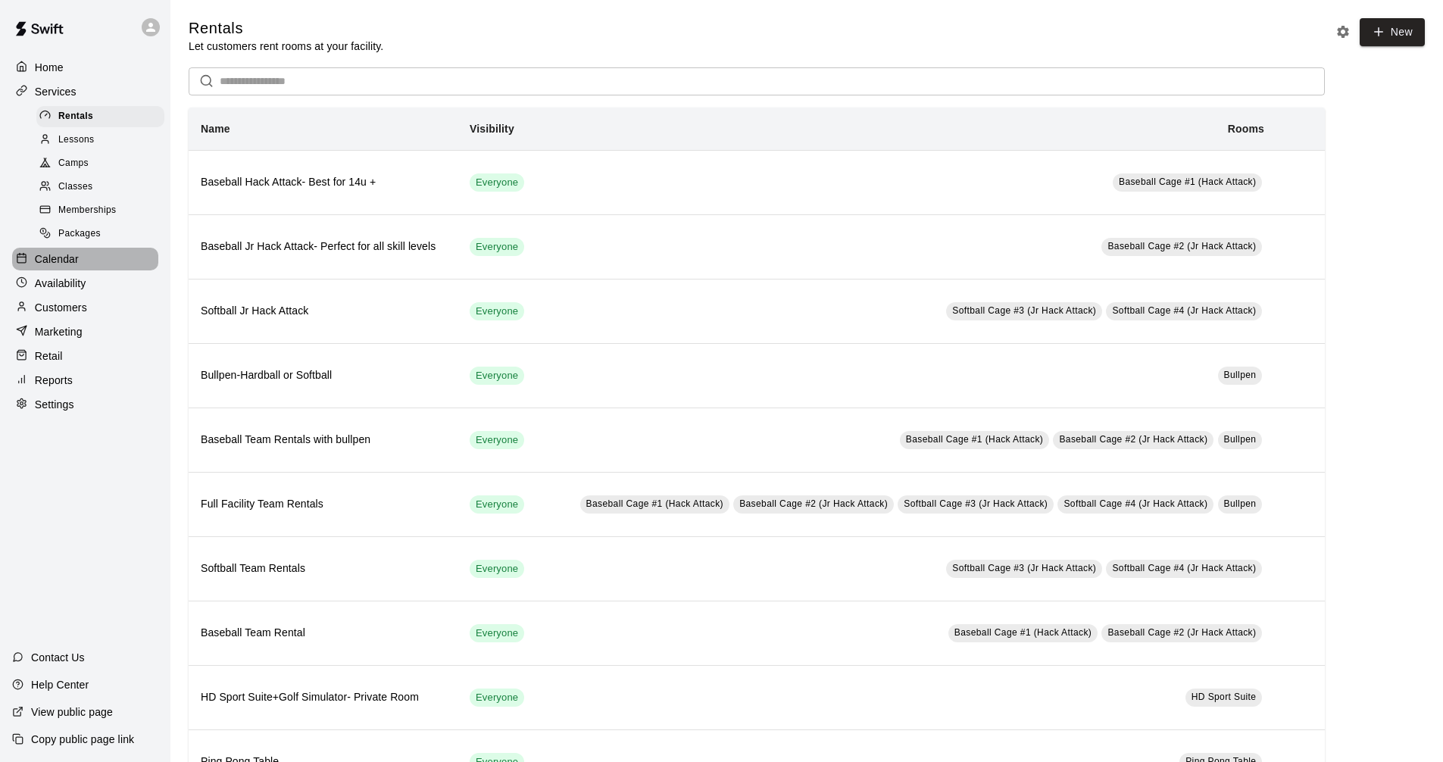
click at [91, 258] on div "Calendar" at bounding box center [85, 259] width 146 height 23
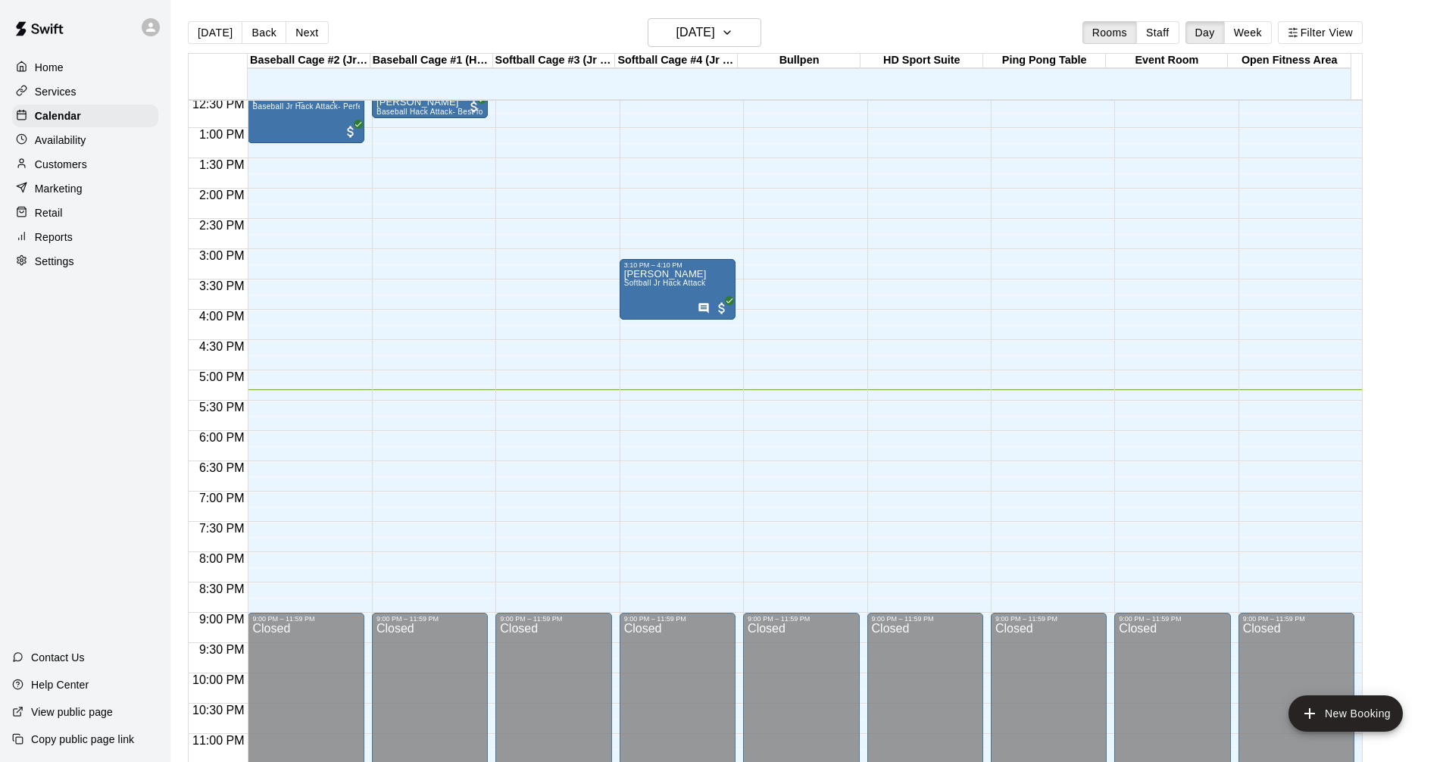
scroll to position [777, 0]
